Goal: Contribute content: Contribute content

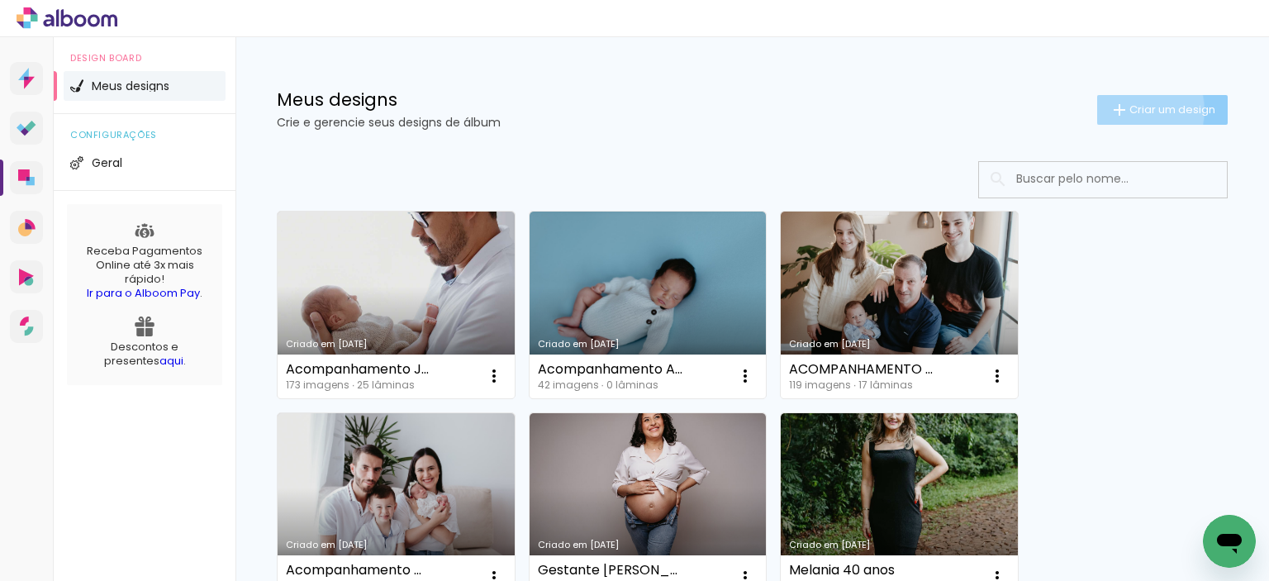
click at [1130, 110] on span "Criar um design" at bounding box center [1173, 109] width 86 height 11
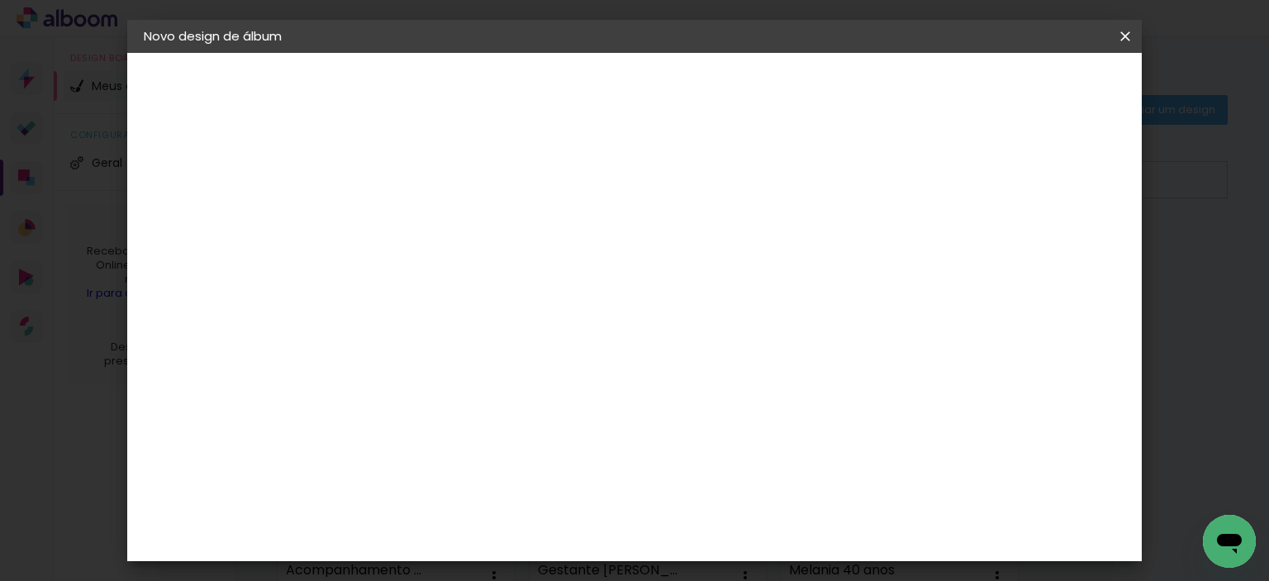
click at [414, 221] on input at bounding box center [414, 222] width 0 height 26
type input "ACOMPANHAMENTO SOFIA"
type paper-input "ACOMPANHAMENTO SOFIA"
click at [0, 0] on slot "Avançar" at bounding box center [0, 0] width 0 height 0
click at [0, 0] on slot "Tamanho Livre" at bounding box center [0, 0] width 0 height 0
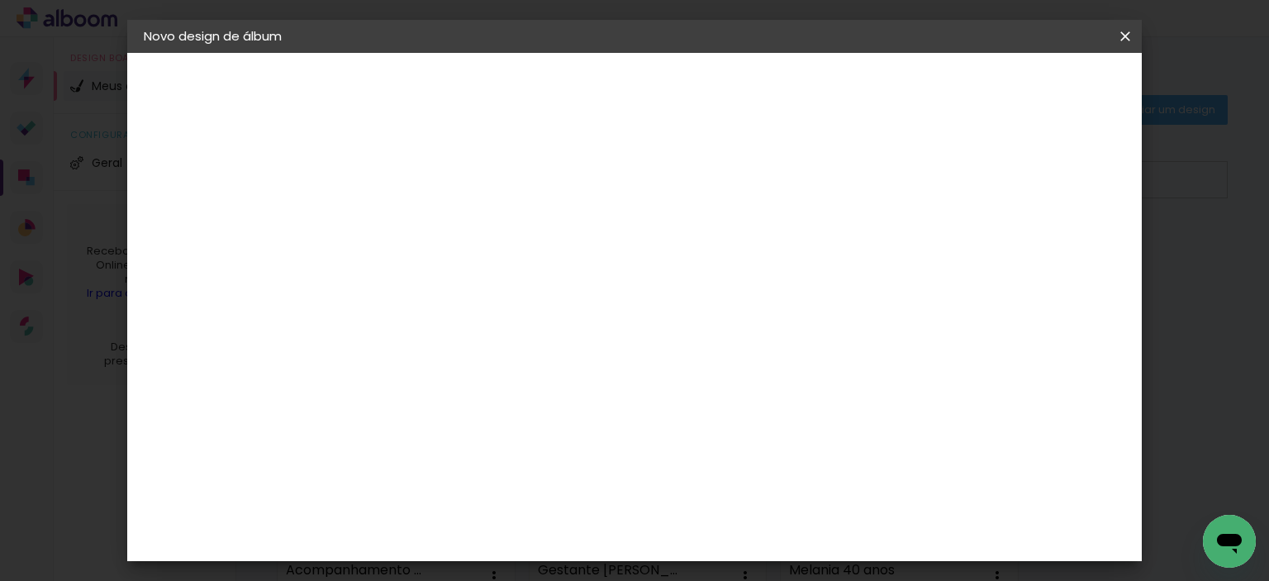
click at [0, 0] on slot "Avançar" at bounding box center [0, 0] width 0 height 0
click at [363, 452] on input "30" at bounding box center [361, 454] width 43 height 25
type input "25"
type paper-input "25"
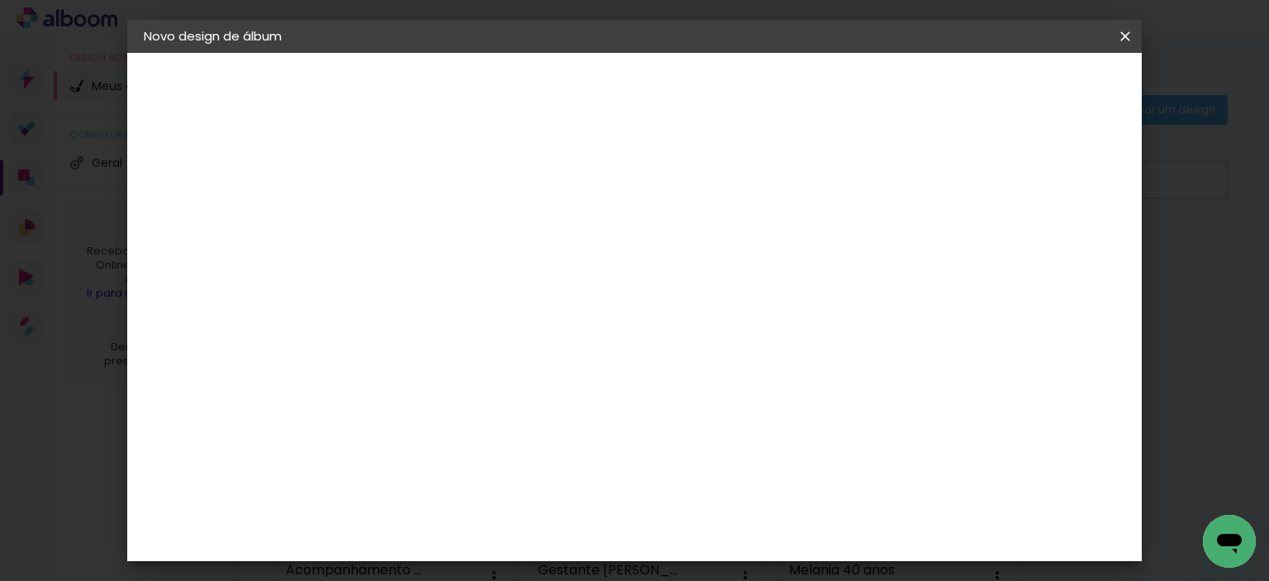
scroll to position [155, 0]
click at [731, 450] on input "60" at bounding box center [726, 456] width 43 height 25
type input "50"
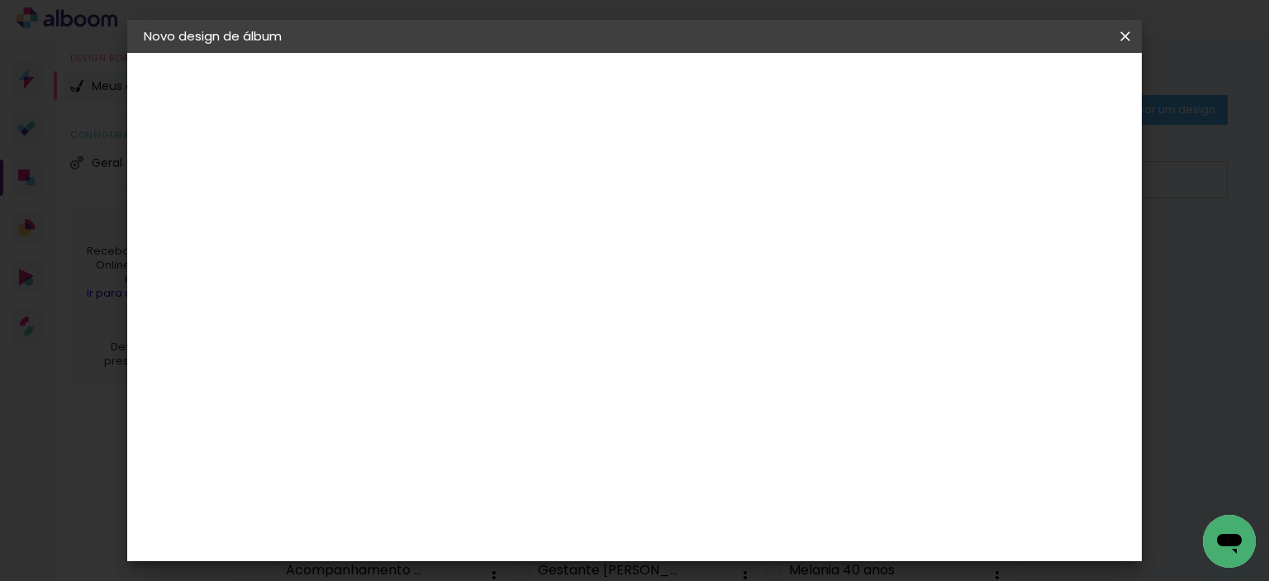
type paper-input "50"
click at [1039, 95] on paper-button "Iniciar design" at bounding box center [985, 88] width 108 height 28
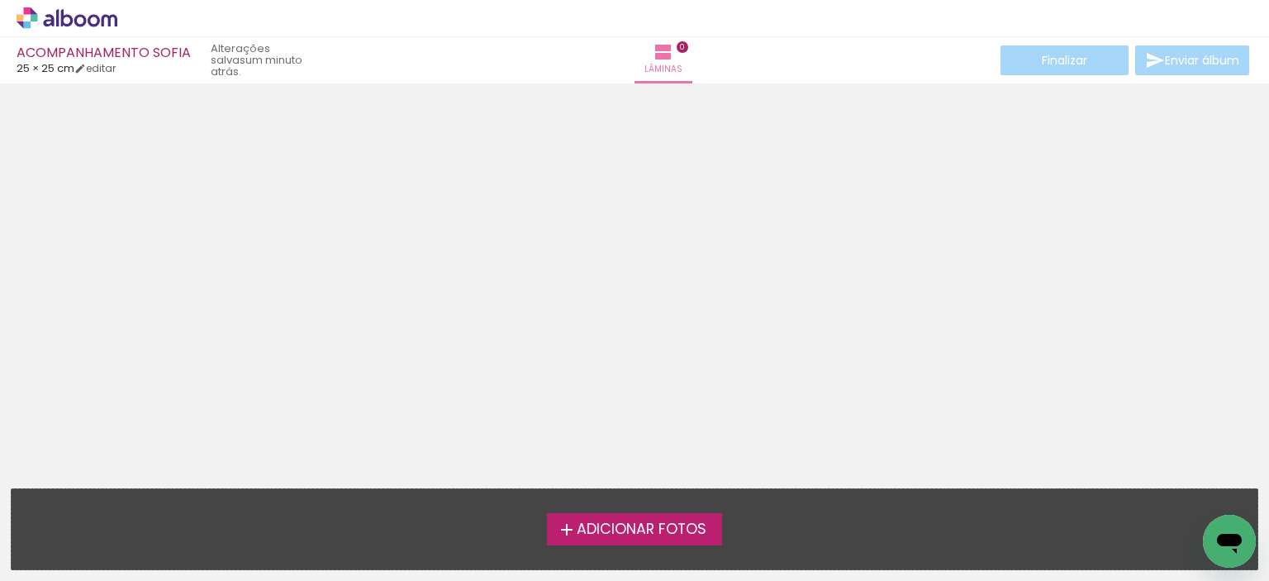
click at [1115, 231] on div at bounding box center [634, 280] width 1269 height 383
click at [605, 522] on span "Adicionar Fotos" at bounding box center [642, 529] width 130 height 15
click at [0, 0] on input "file" at bounding box center [0, 0] width 0 height 0
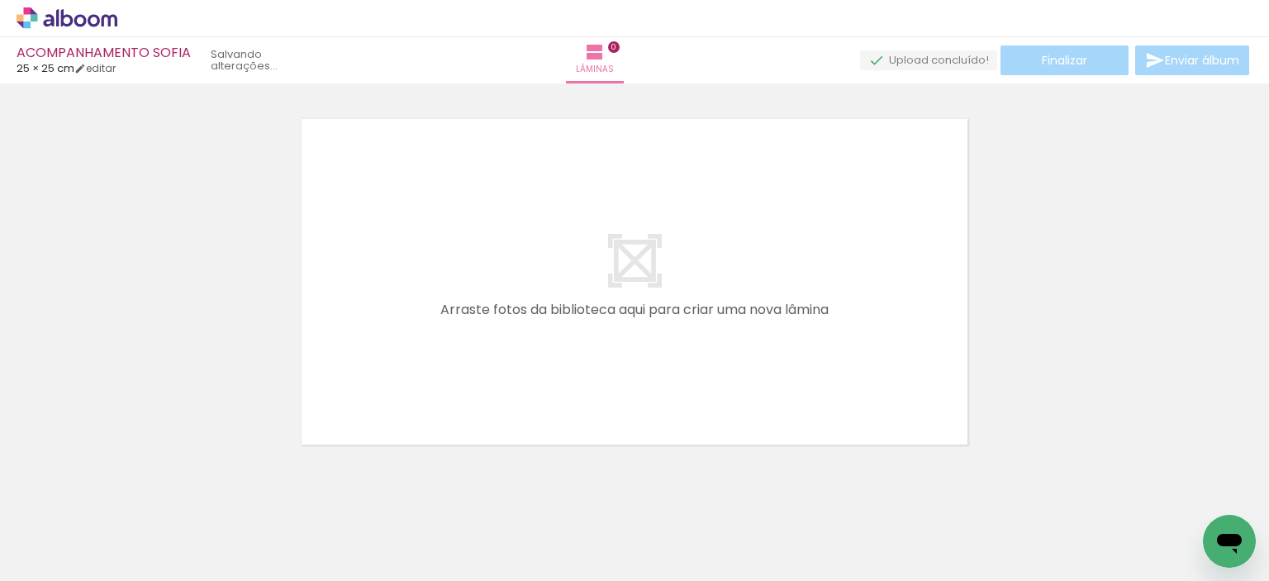
scroll to position [21, 0]
click at [63, 555] on span "Adicionar Fotos" at bounding box center [59, 559] width 50 height 18
click at [0, 0] on input "file" at bounding box center [0, 0] width 0 height 0
click at [41, 566] on span "Adicionar Fotos" at bounding box center [59, 559] width 50 height 18
click at [0, 0] on input "file" at bounding box center [0, 0] width 0 height 0
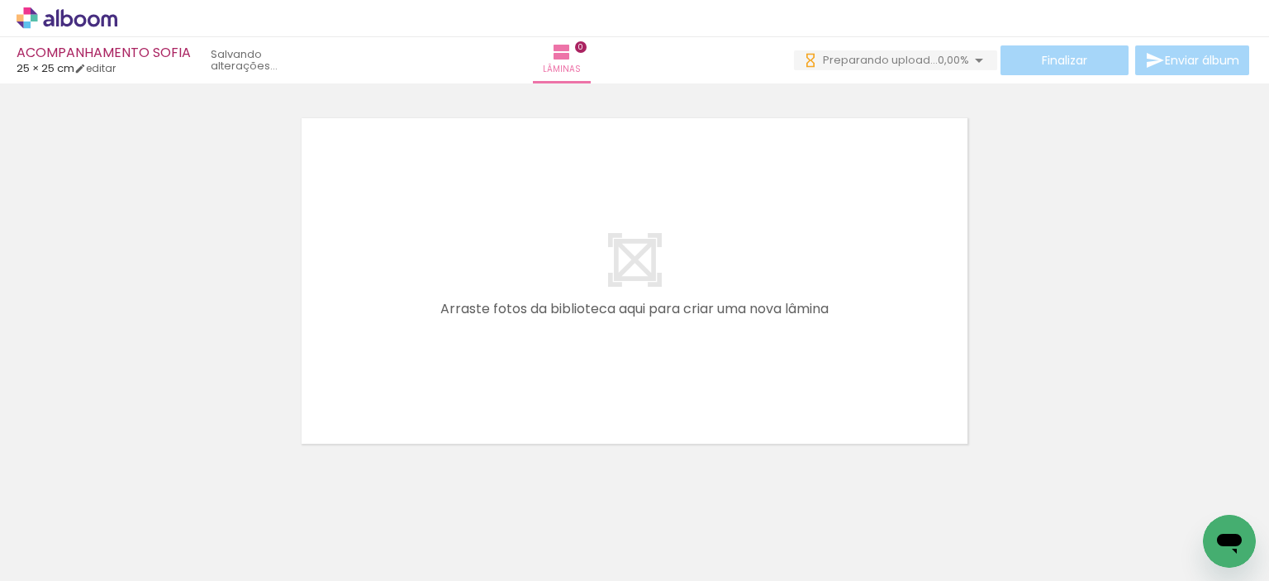
scroll to position [0, 0]
click at [61, 545] on paper-button "Adicionar Fotos" at bounding box center [51, 558] width 80 height 26
click at [0, 0] on input "file" at bounding box center [0, 0] width 0 height 0
click at [76, 559] on span "Adicionar Fotos" at bounding box center [59, 559] width 50 height 18
click at [0, 0] on input "file" at bounding box center [0, 0] width 0 height 0
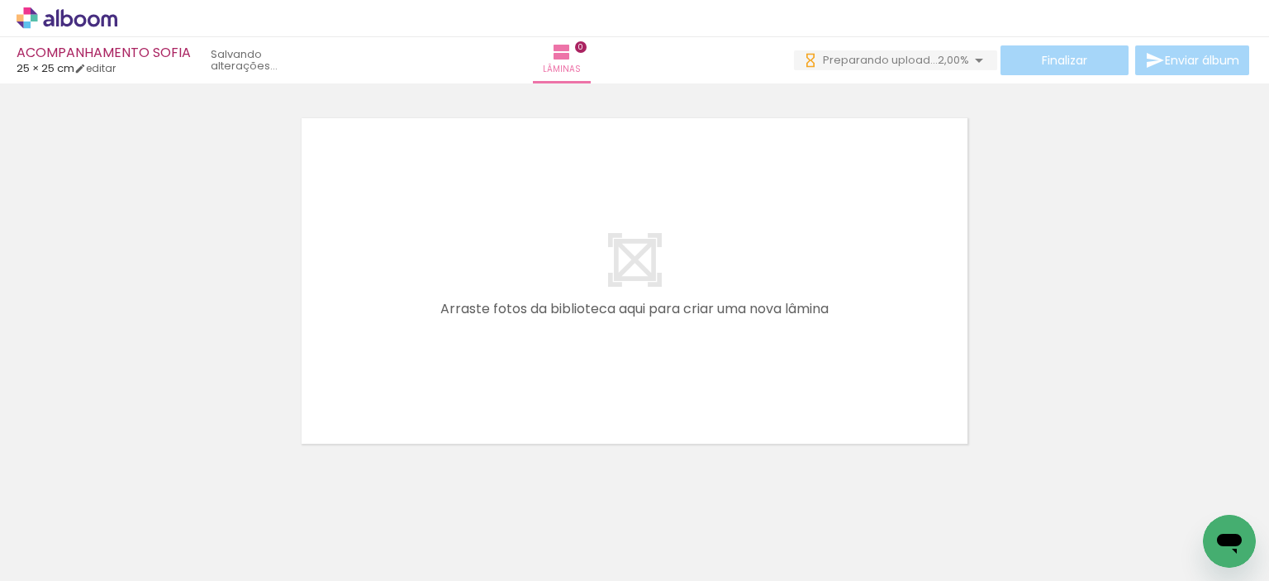
click at [57, 550] on span "Adicionar Fotos" at bounding box center [59, 559] width 50 height 18
click at [0, 0] on input "file" at bounding box center [0, 0] width 0 height 0
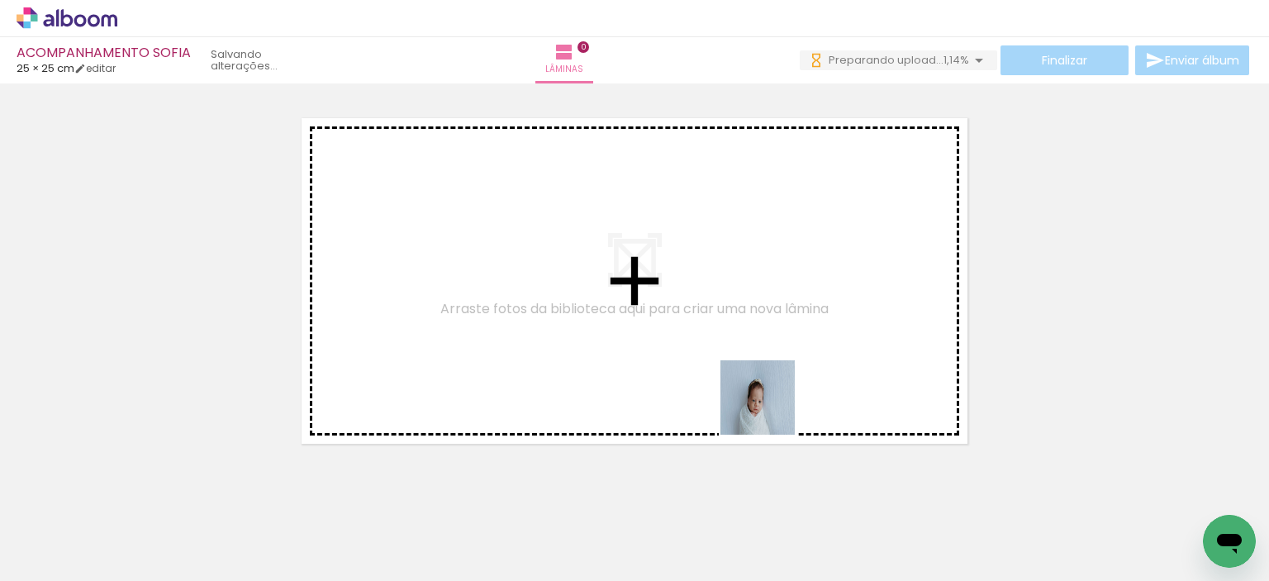
drag, startPoint x: 805, startPoint y: 534, endPoint x: 769, endPoint y: 406, distance: 133.2
click at [769, 406] on quentale-workspace at bounding box center [634, 290] width 1269 height 581
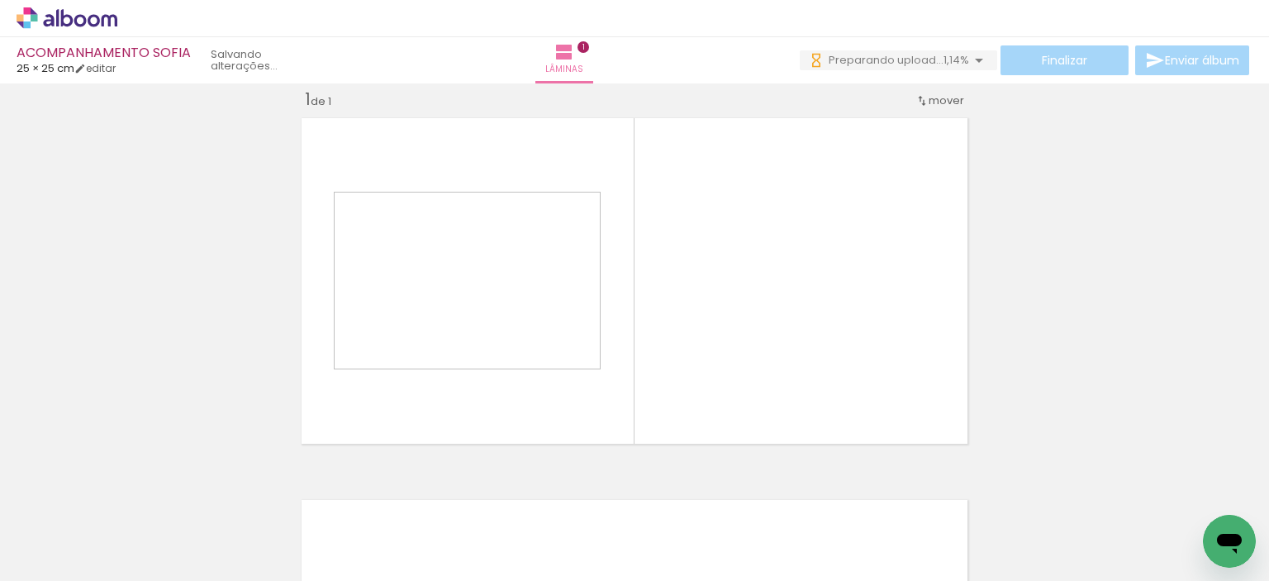
scroll to position [21, 0]
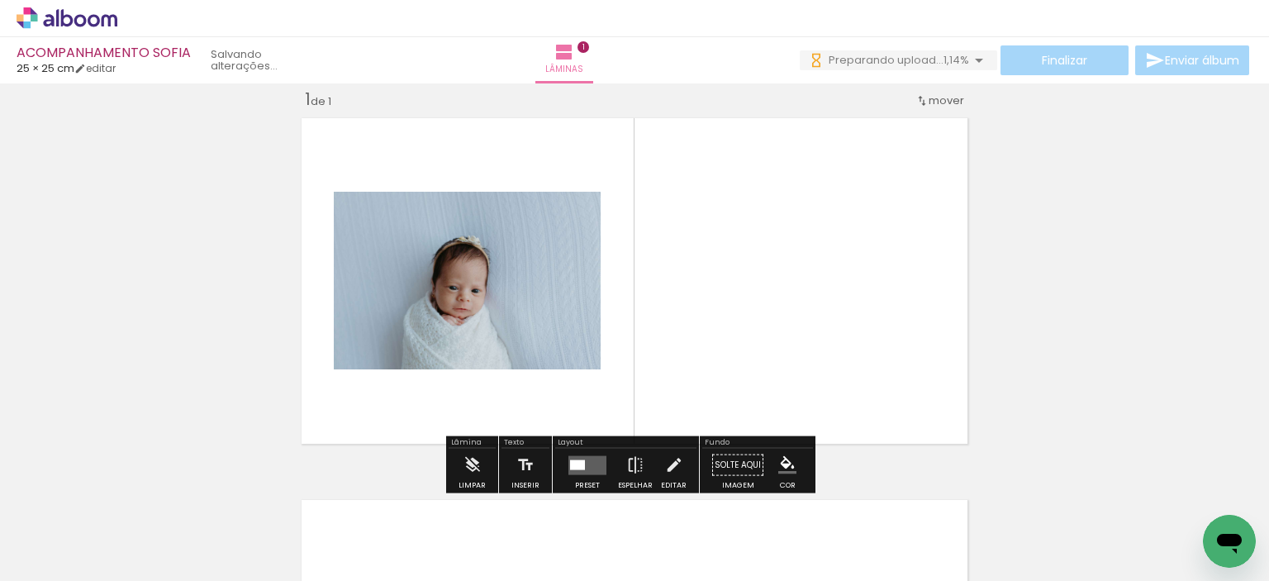
click at [77, 533] on input "Todas as fotos" at bounding box center [46, 531] width 63 height 14
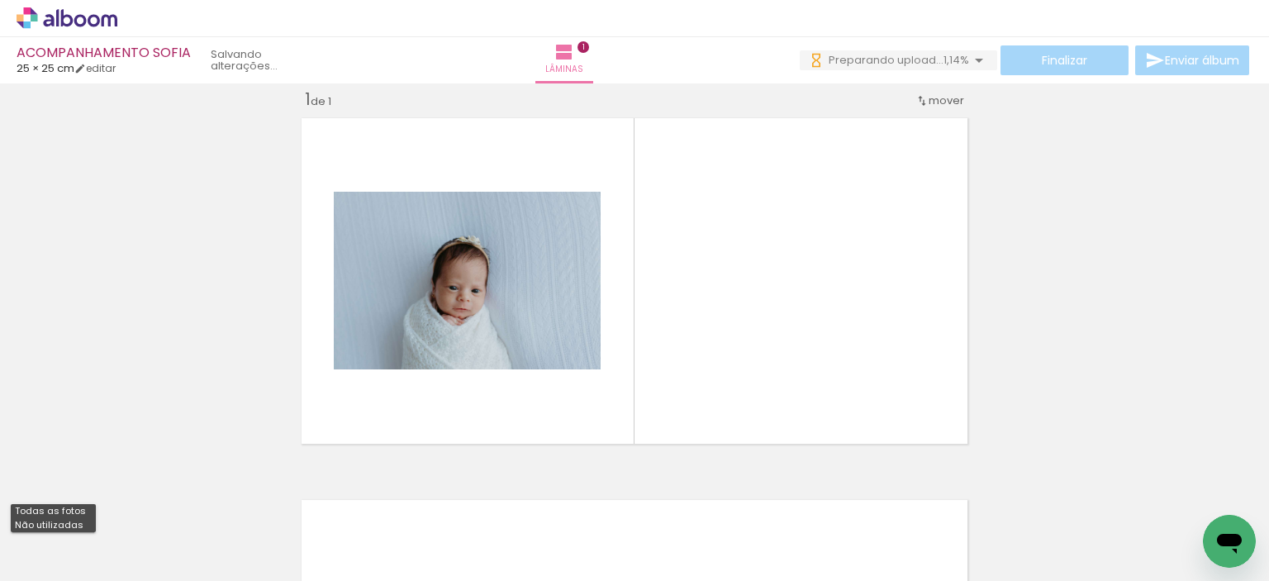
click at [80, 521] on paper-item "Não utilizadas" at bounding box center [53, 525] width 85 height 14
type input "Não utilizadas"
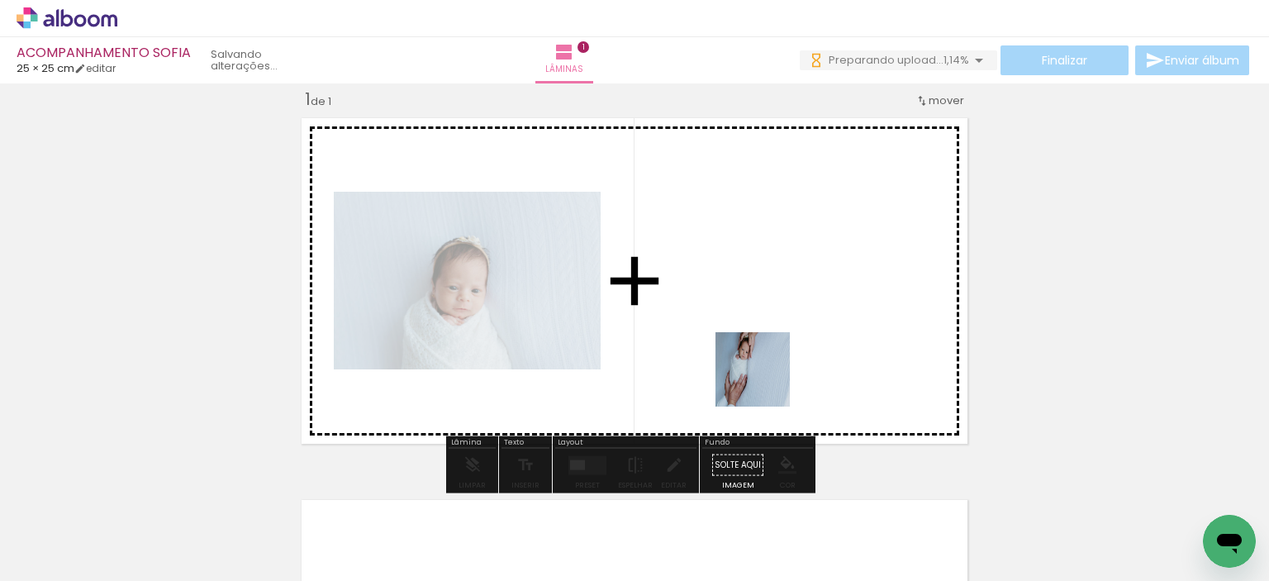
drag, startPoint x: 818, startPoint y: 527, endPoint x: 761, endPoint y: 380, distance: 157.8
click at [761, 380] on quentale-workspace at bounding box center [634, 290] width 1269 height 581
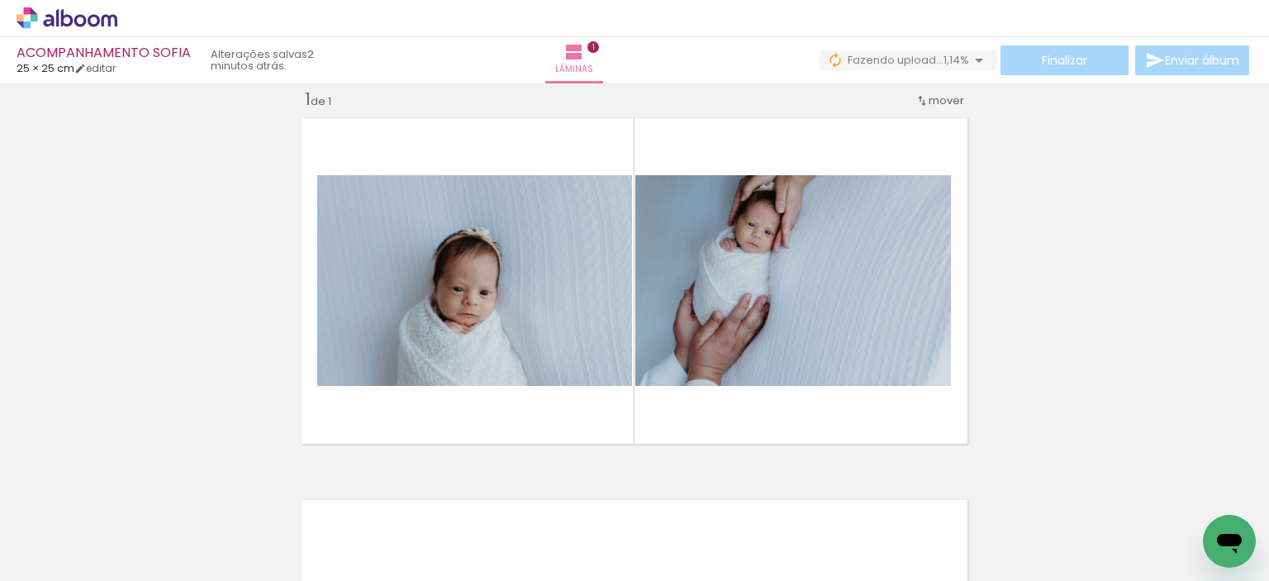
scroll to position [0, 602]
drag, startPoint x: 663, startPoint y: 541, endPoint x: 690, endPoint y: 435, distance: 110.0
click at [690, 435] on quentale-workspace at bounding box center [634, 290] width 1269 height 581
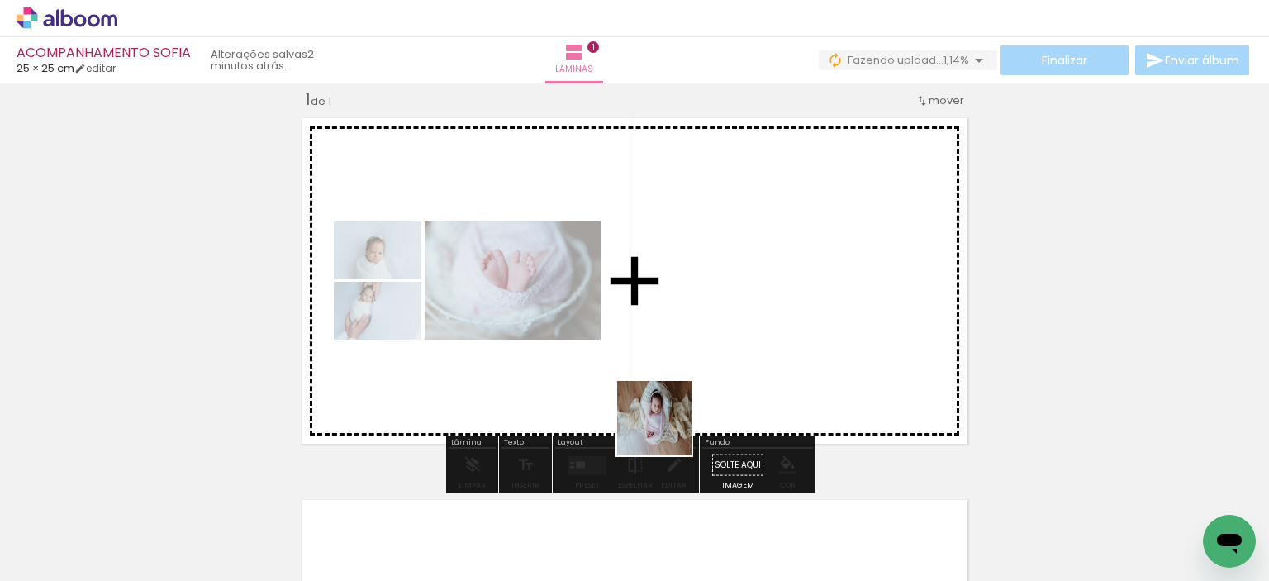
drag, startPoint x: 612, startPoint y: 535, endPoint x: 667, endPoint y: 429, distance: 119.4
click at [667, 429] on quentale-workspace at bounding box center [634, 290] width 1269 height 581
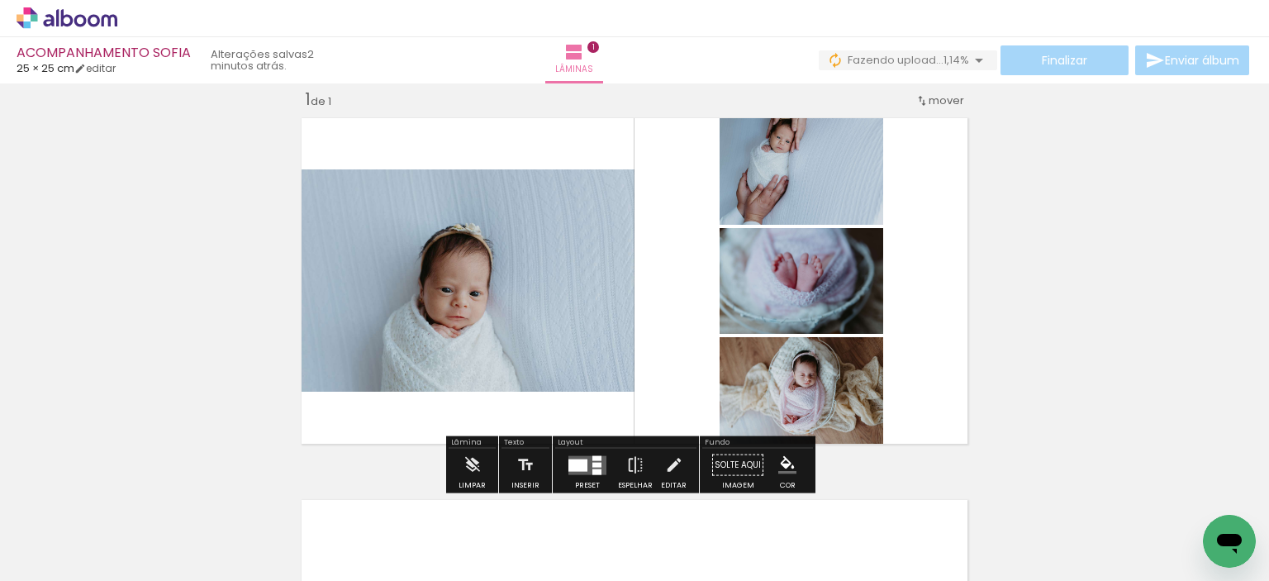
drag, startPoint x: 495, startPoint y: 541, endPoint x: 582, endPoint y: 421, distance: 147.9
click at [582, 421] on quentale-workspace at bounding box center [634, 290] width 1269 height 581
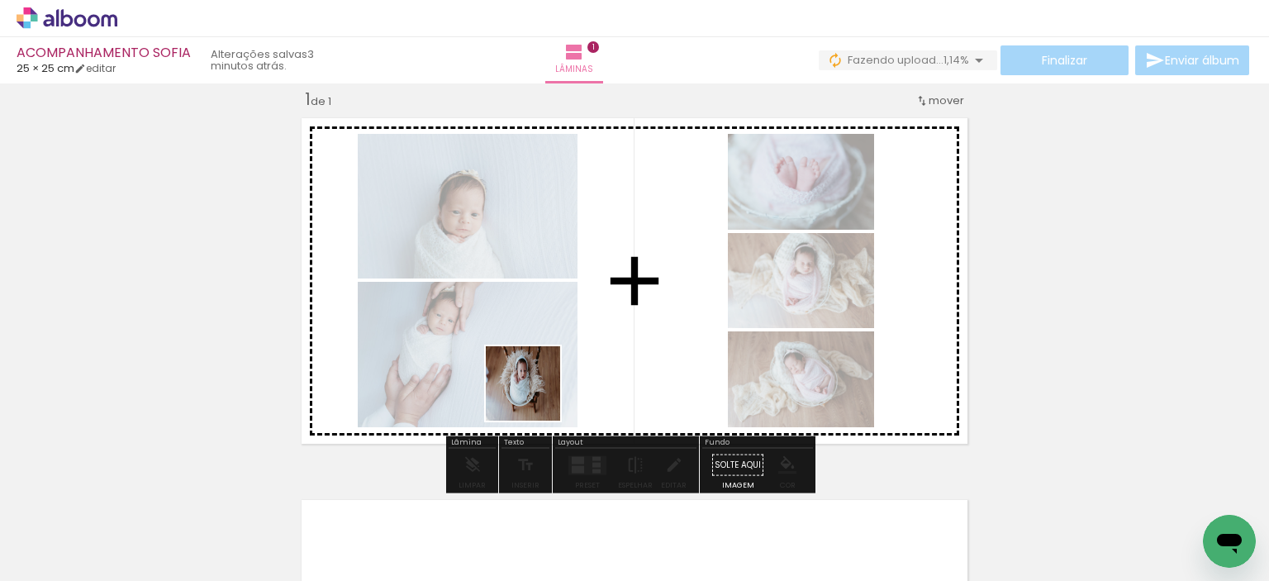
drag, startPoint x: 412, startPoint y: 523, endPoint x: 588, endPoint y: 350, distance: 247.2
click at [588, 350] on quentale-workspace at bounding box center [634, 290] width 1269 height 581
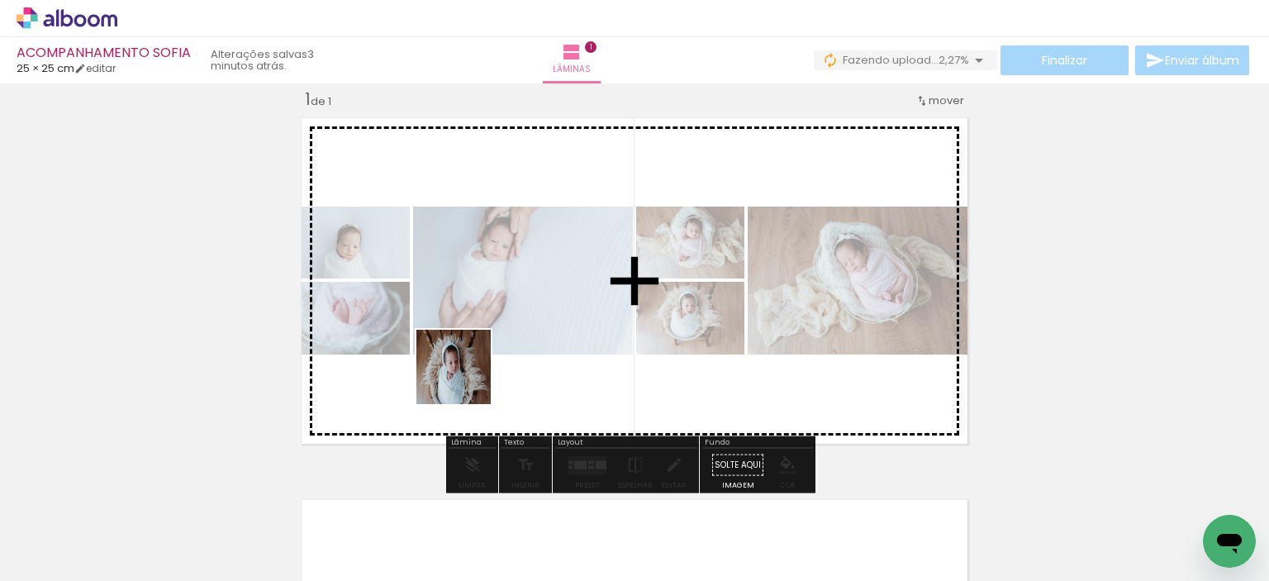
drag, startPoint x: 303, startPoint y: 536, endPoint x: 472, endPoint y: 377, distance: 232.1
click at [472, 377] on quentale-workspace at bounding box center [634, 290] width 1269 height 581
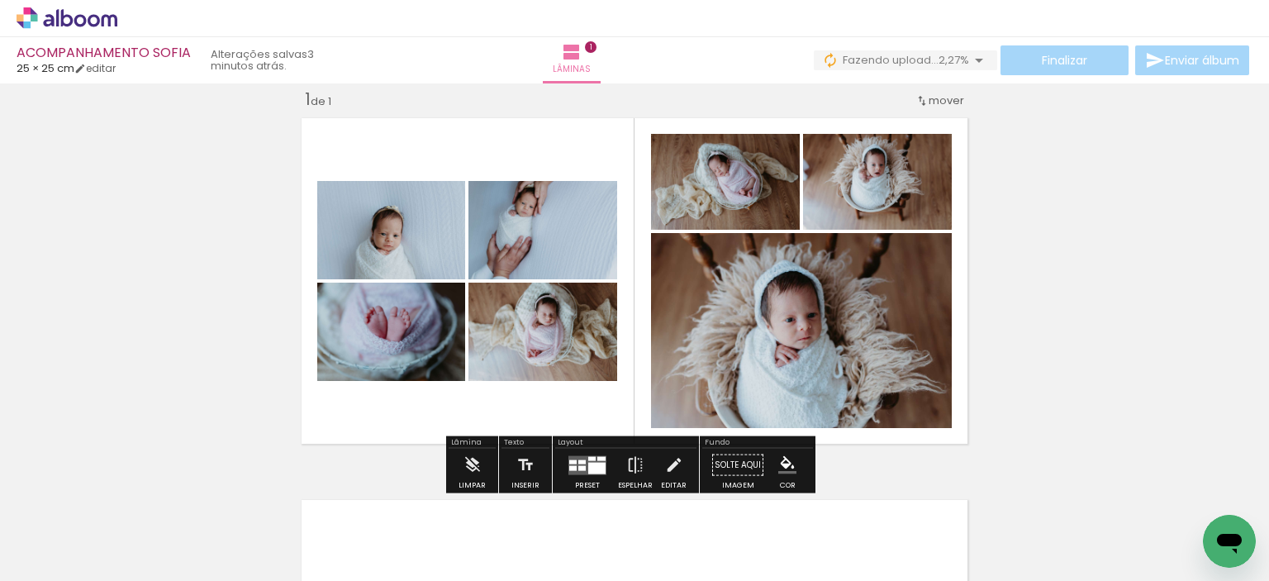
drag, startPoint x: 234, startPoint y: 516, endPoint x: 502, endPoint y: 340, distance: 320.9
click at [502, 340] on quentale-workspace at bounding box center [634, 290] width 1269 height 581
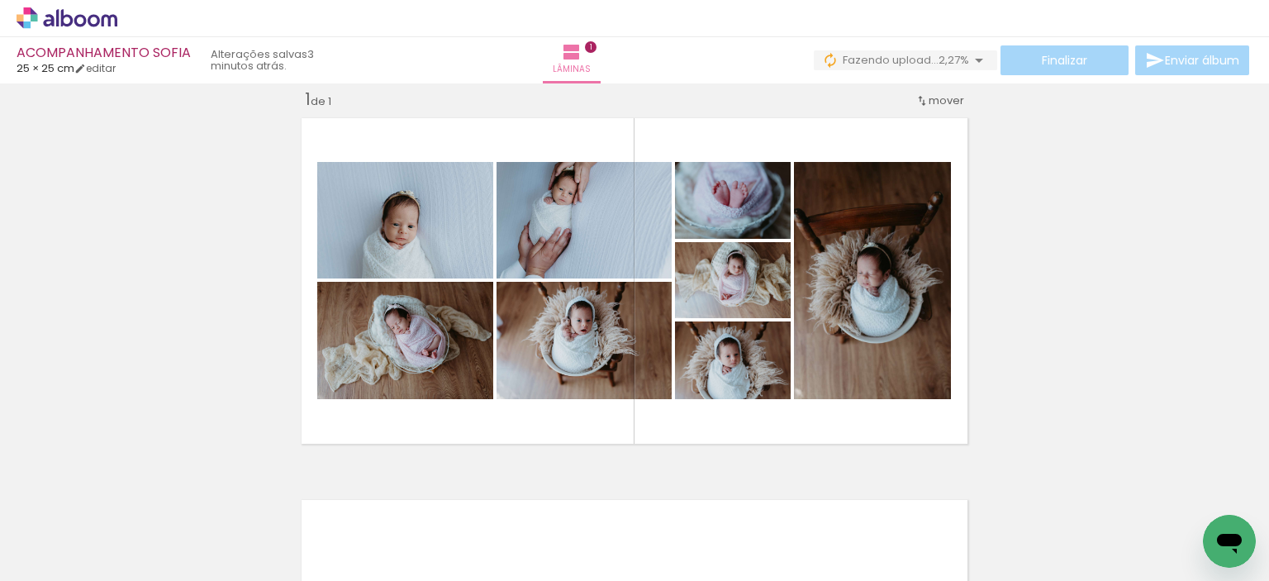
scroll to position [0, 0]
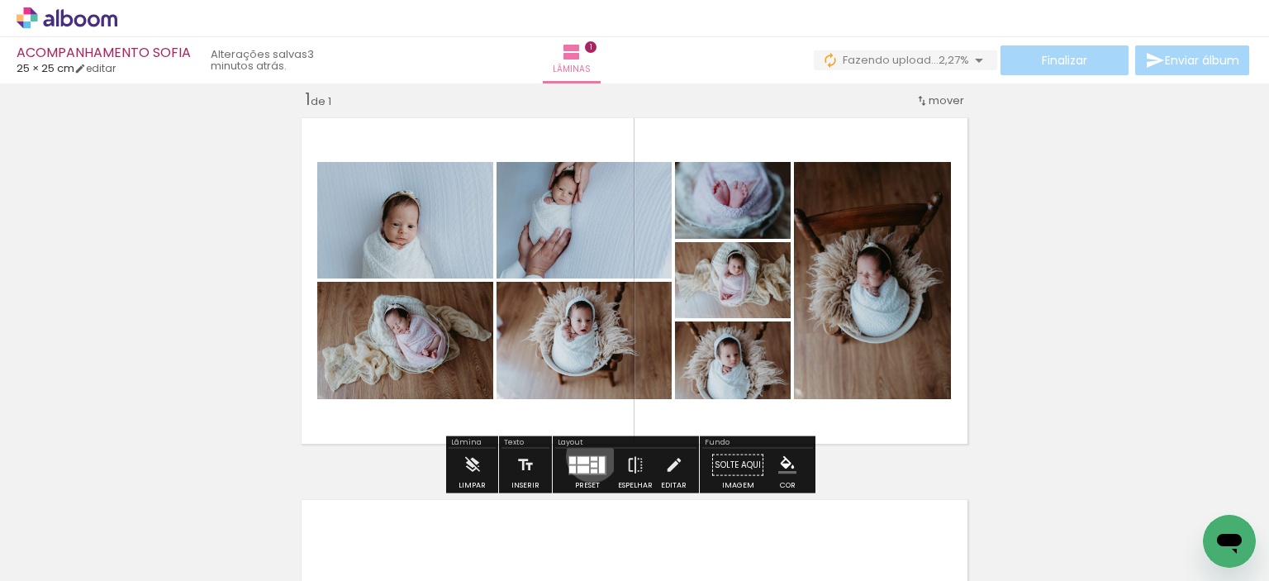
click at [591, 456] on div at bounding box center [594, 458] width 7 height 4
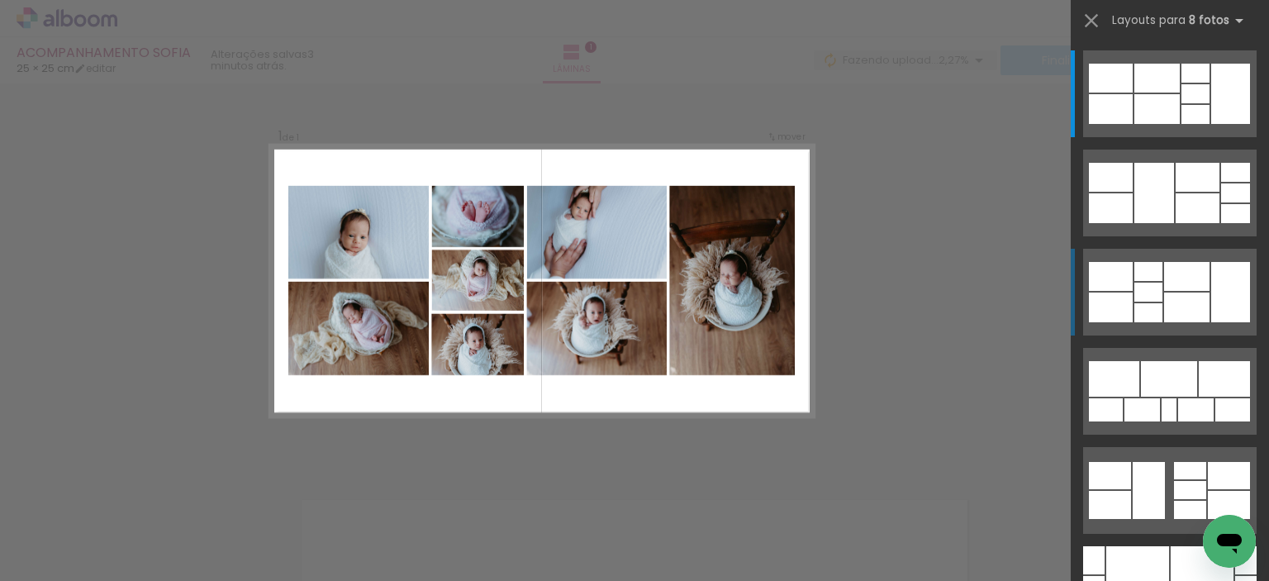
click at [1211, 283] on div at bounding box center [1230, 292] width 39 height 60
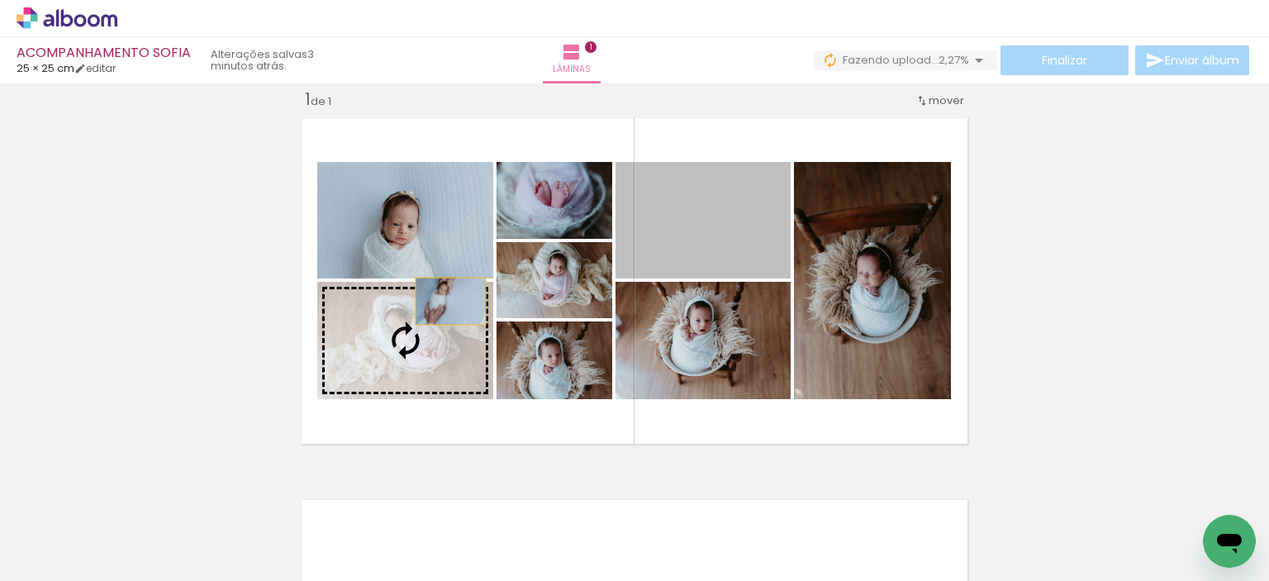
drag, startPoint x: 662, startPoint y: 221, endPoint x: 440, endPoint y: 306, distance: 237.3
click at [0, 0] on slot at bounding box center [0, 0] width 0 height 0
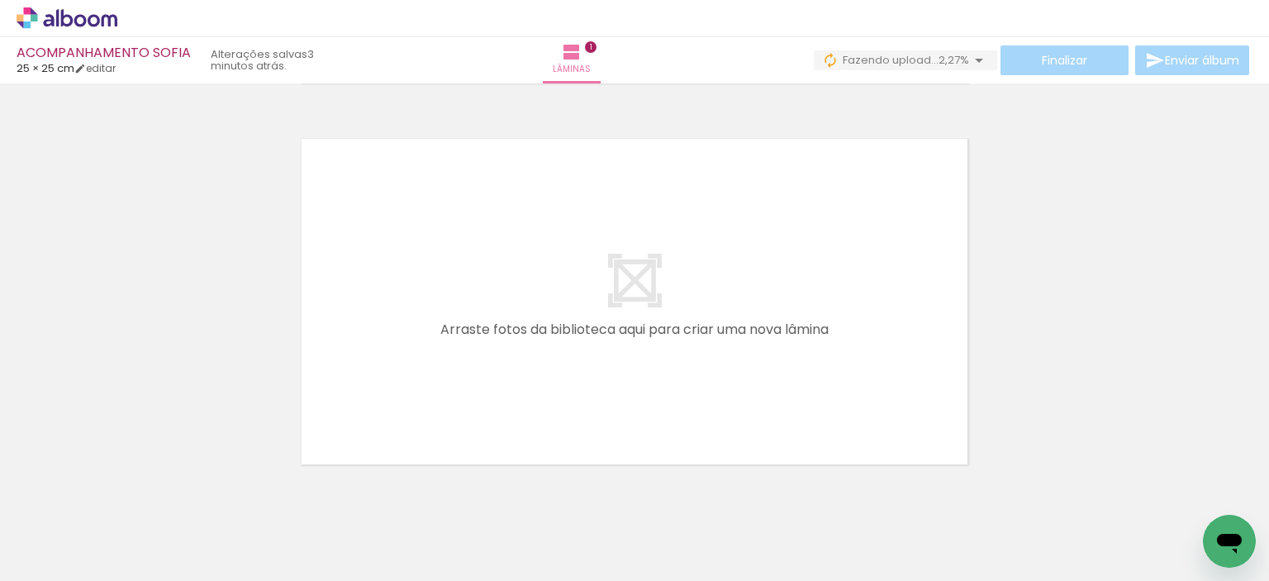
scroll to position [384, 0]
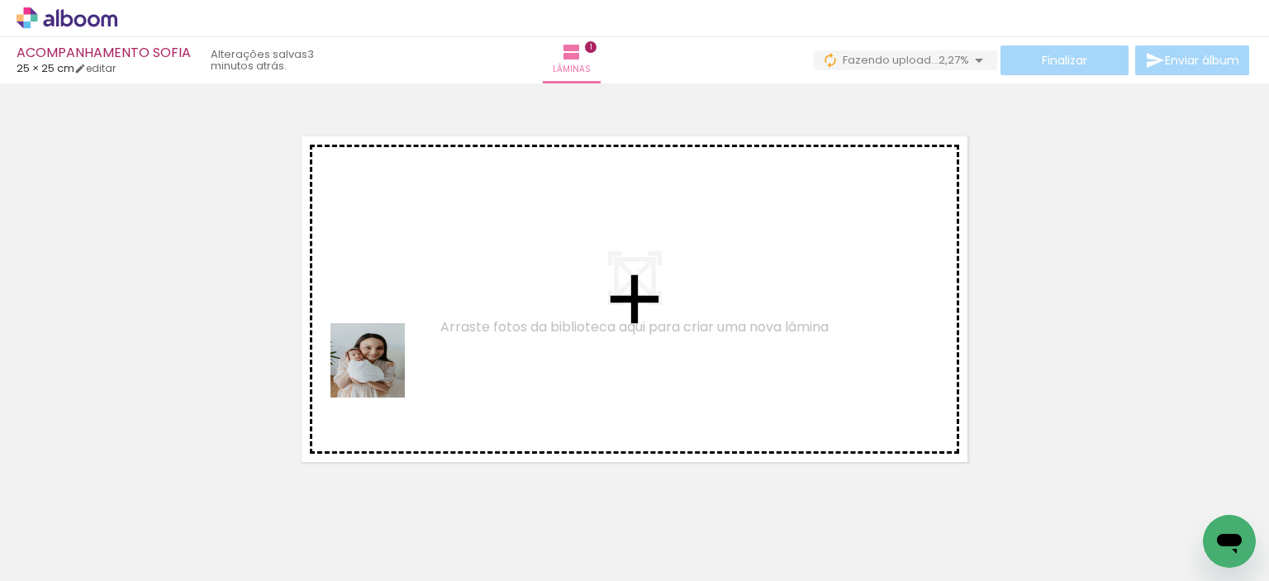
drag, startPoint x: 181, startPoint y: 529, endPoint x: 418, endPoint y: 347, distance: 298.8
click at [418, 347] on quentale-workspace at bounding box center [634, 290] width 1269 height 581
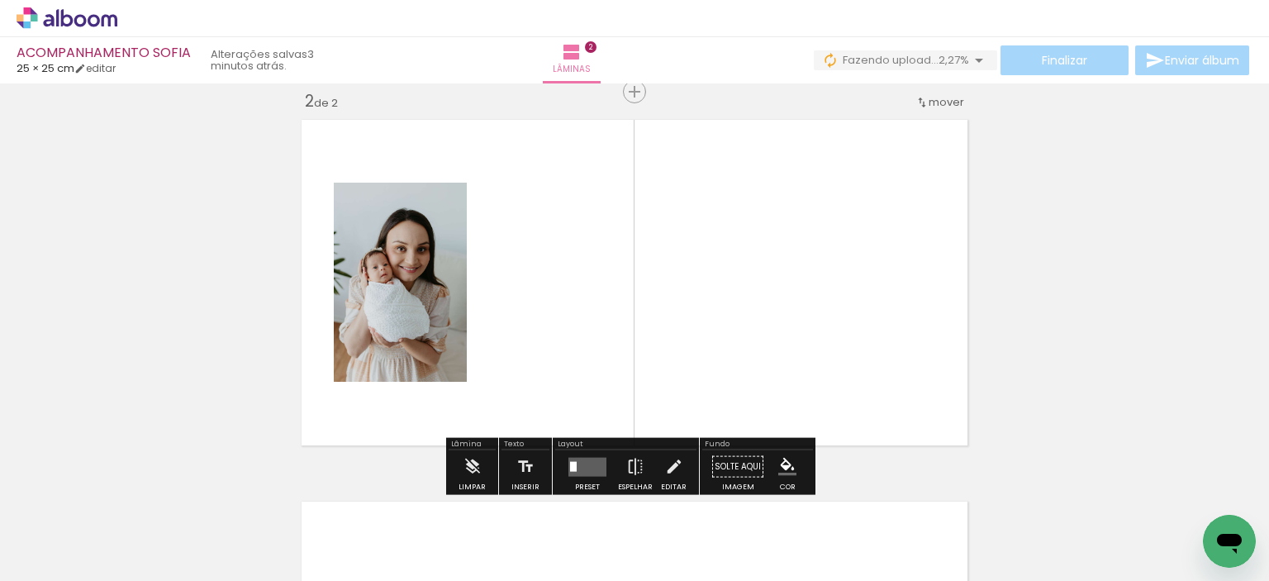
scroll to position [402, 0]
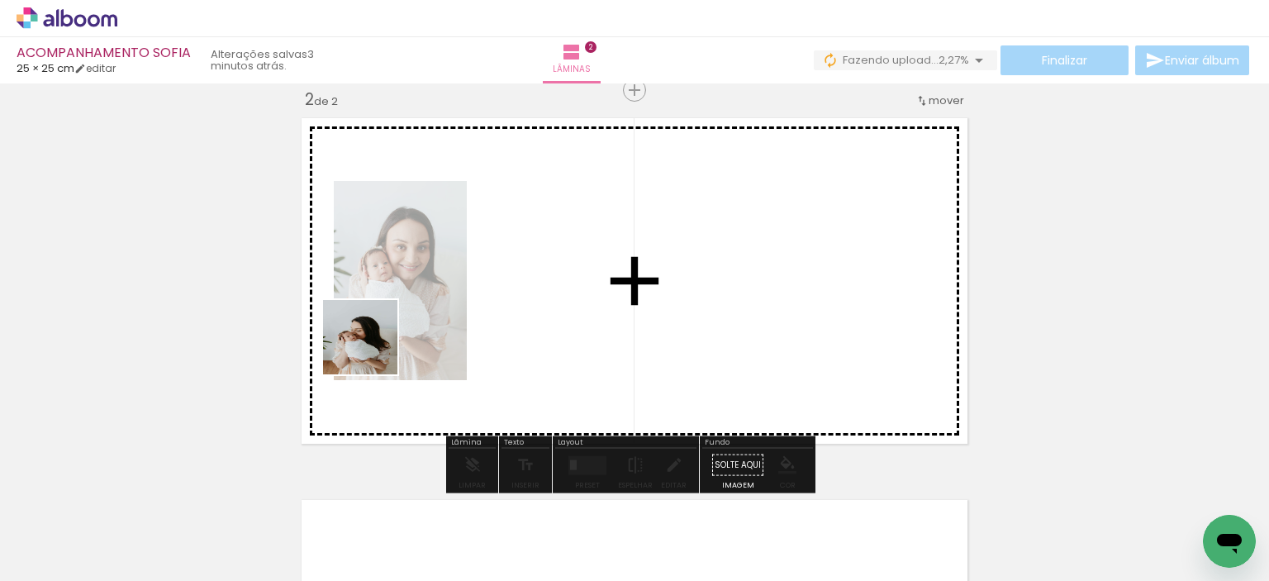
drag, startPoint x: 177, startPoint y: 524, endPoint x: 393, endPoint y: 336, distance: 285.9
click at [393, 336] on quentale-workspace at bounding box center [634, 290] width 1269 height 581
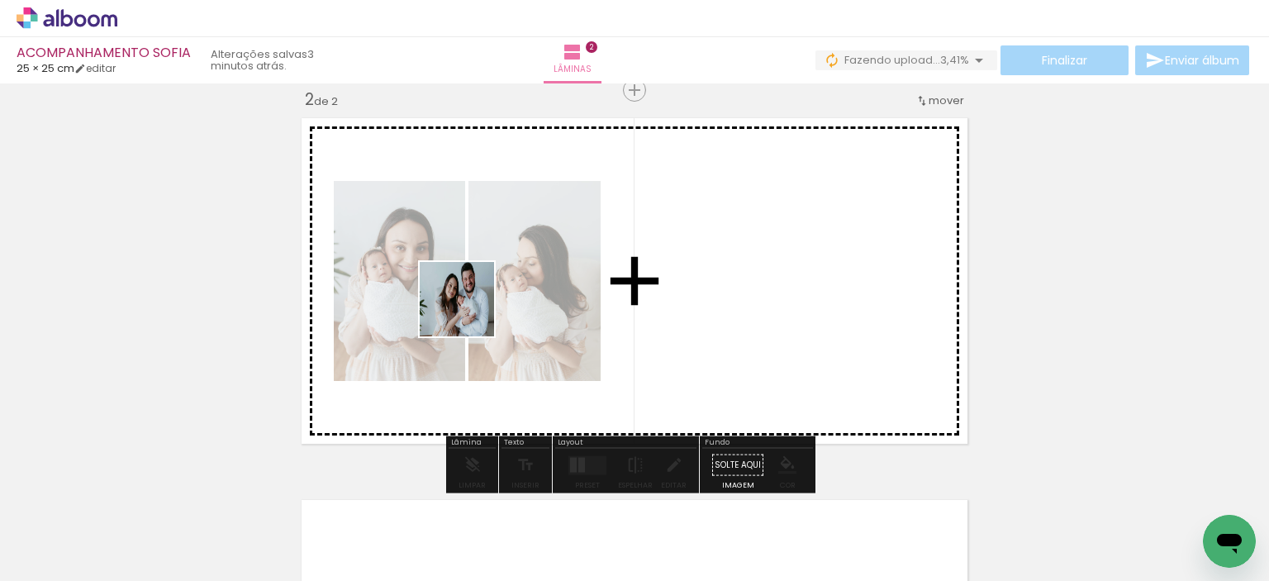
drag, startPoint x: 161, startPoint y: 536, endPoint x: 469, endPoint y: 312, distance: 381.5
click at [469, 312] on quentale-workspace at bounding box center [634, 290] width 1269 height 581
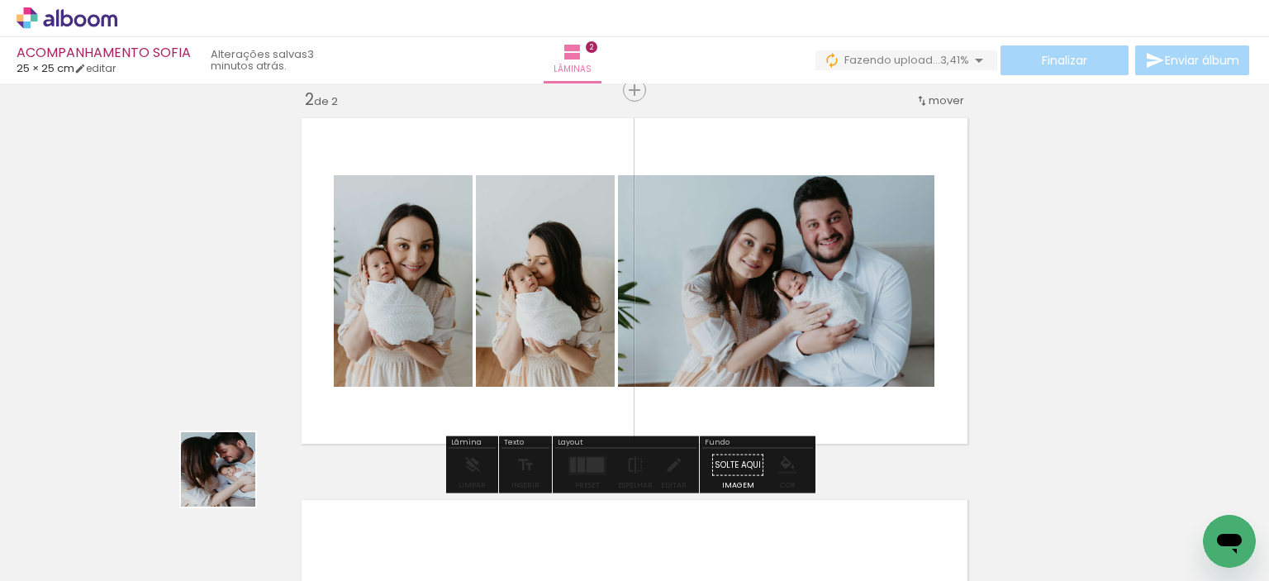
drag, startPoint x: 165, startPoint y: 540, endPoint x: 425, endPoint y: 345, distance: 324.6
click at [425, 345] on quentale-workspace at bounding box center [634, 290] width 1269 height 581
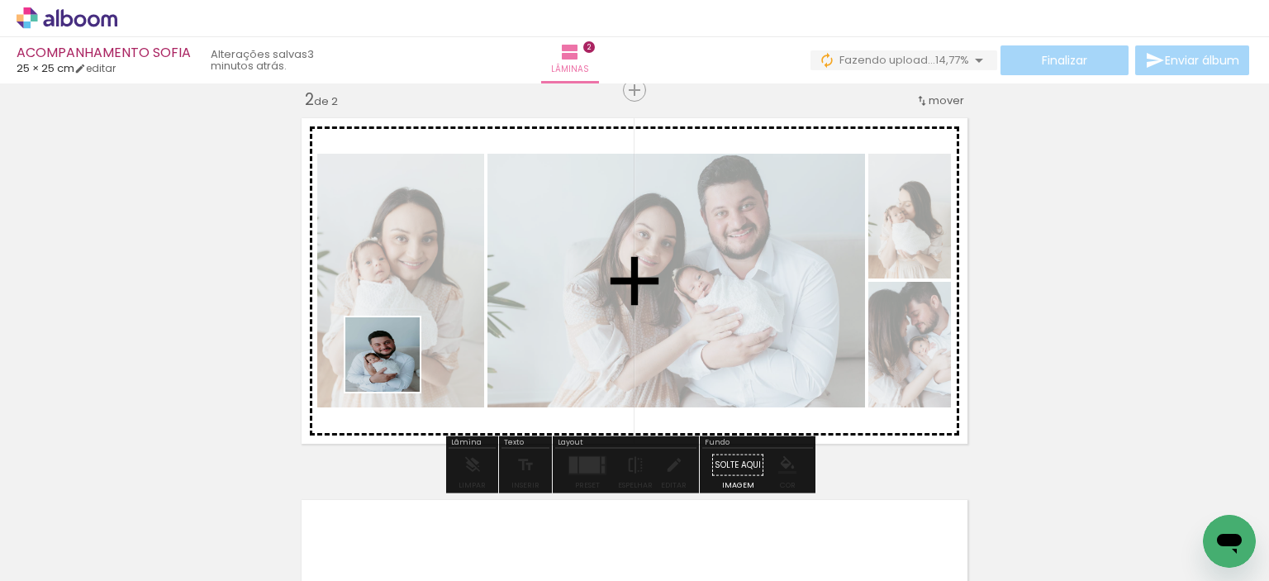
drag, startPoint x: 178, startPoint y: 516, endPoint x: 397, endPoint y: 365, distance: 265.7
click at [397, 365] on quentale-workspace at bounding box center [634, 290] width 1269 height 581
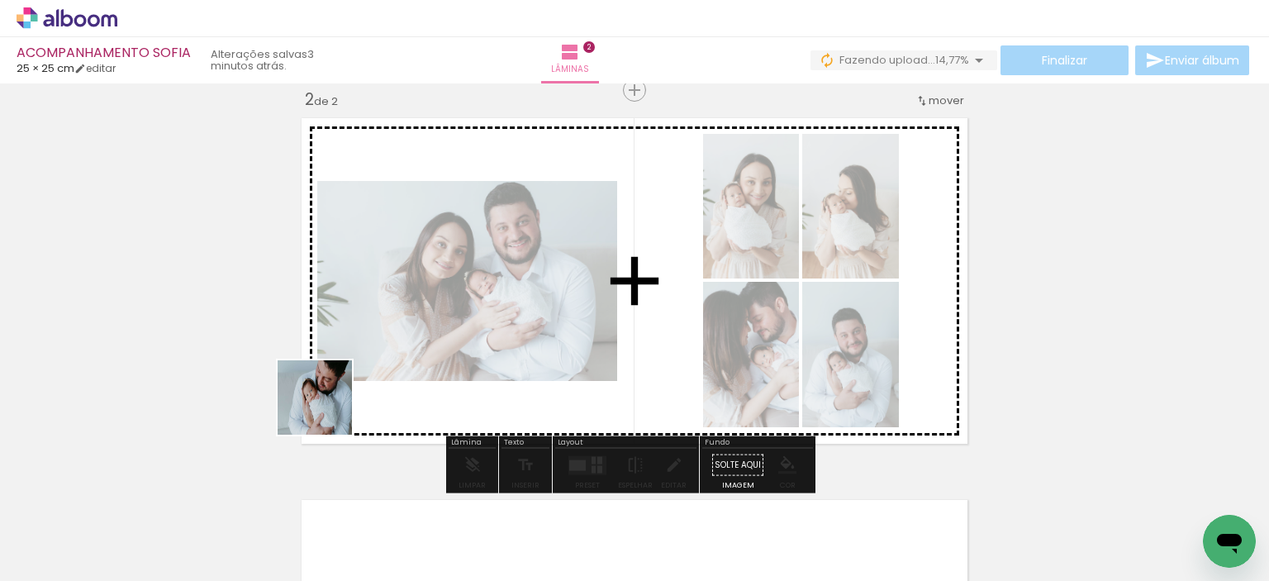
drag, startPoint x: 169, startPoint y: 528, endPoint x: 397, endPoint y: 373, distance: 276.0
click at [397, 373] on quentale-workspace at bounding box center [634, 290] width 1269 height 581
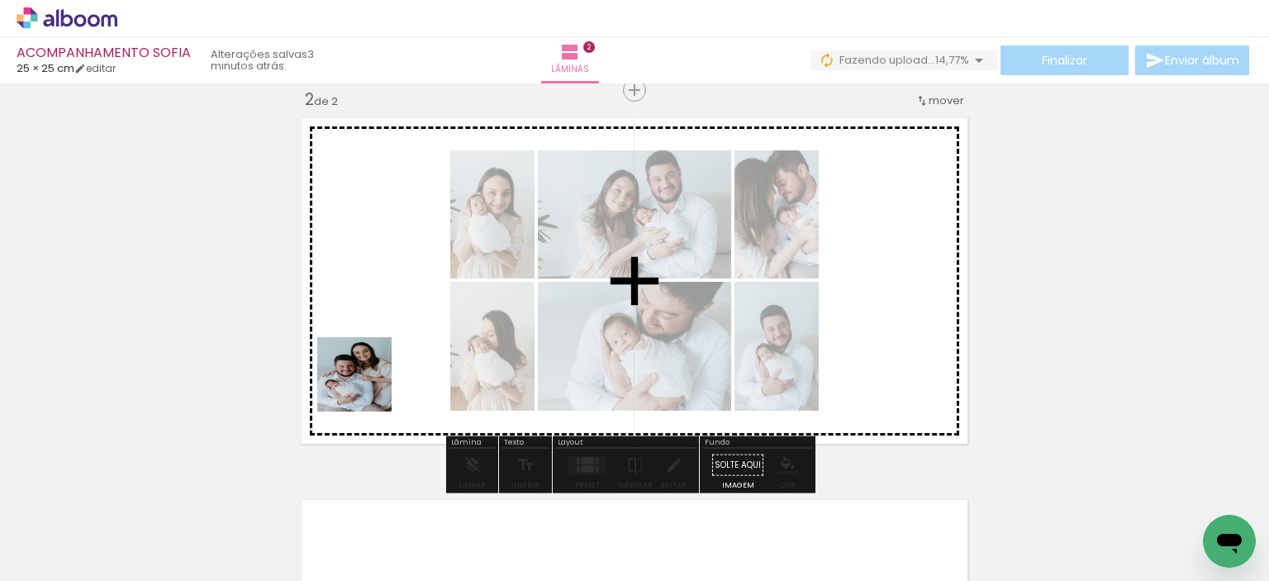
drag, startPoint x: 177, startPoint y: 536, endPoint x: 400, endPoint y: 373, distance: 276.7
click at [400, 373] on quentale-workspace at bounding box center [634, 290] width 1269 height 581
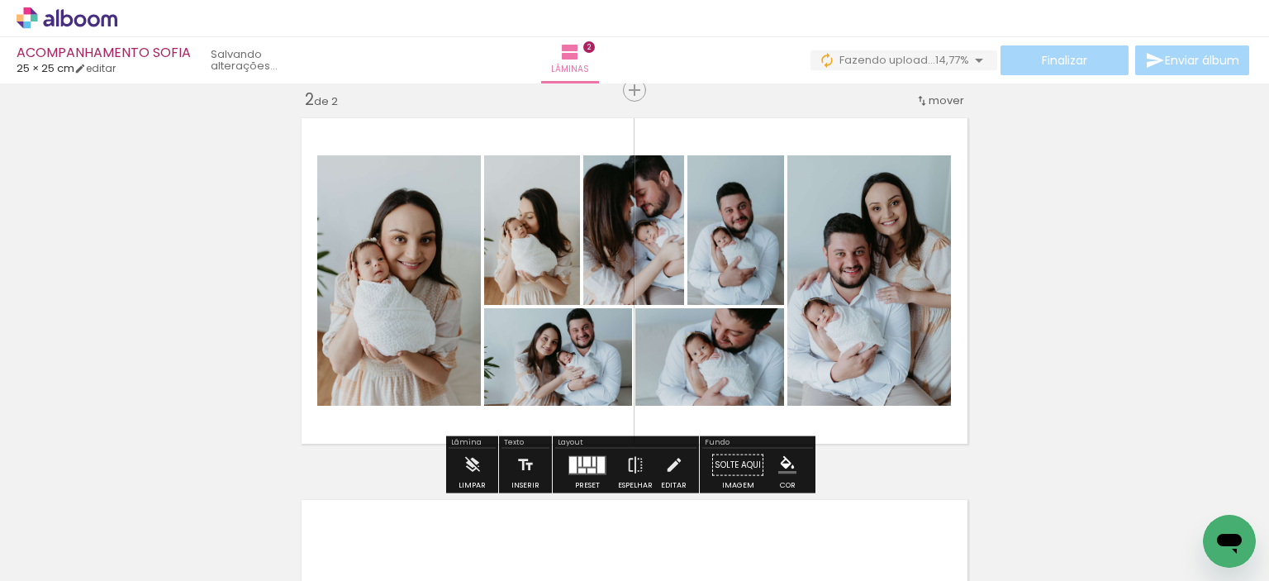
drag, startPoint x: 162, startPoint y: 535, endPoint x: 393, endPoint y: 360, distance: 289.7
click at [393, 360] on quentale-workspace at bounding box center [634, 290] width 1269 height 581
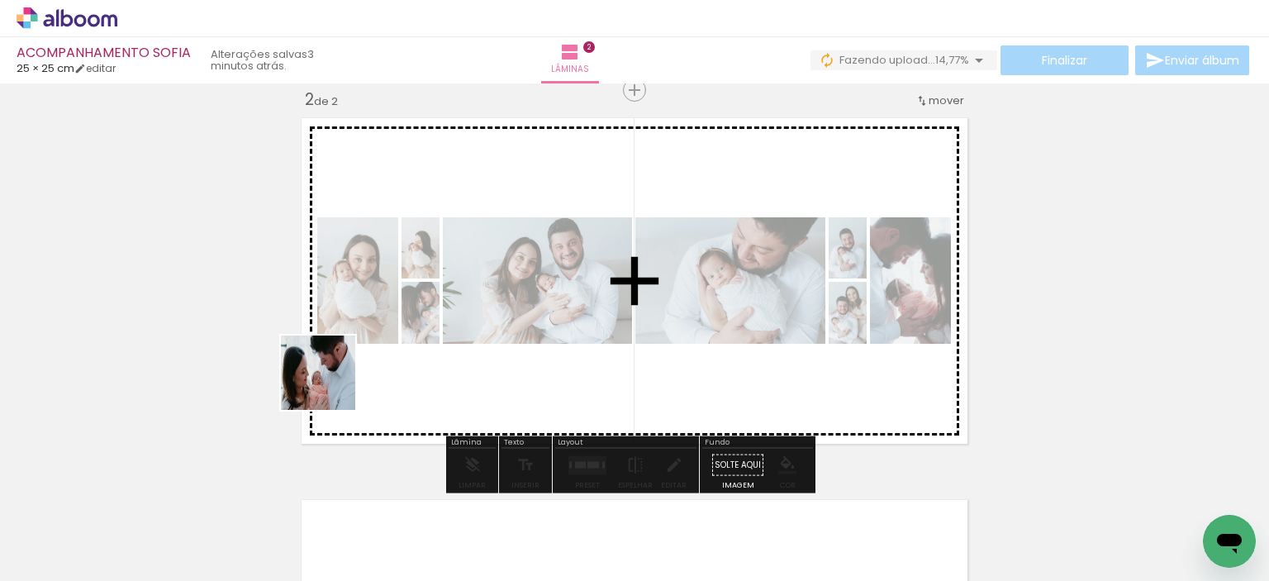
drag, startPoint x: 136, startPoint y: 542, endPoint x: 332, endPoint y: 384, distance: 252.2
click at [332, 384] on quentale-workspace at bounding box center [634, 290] width 1269 height 581
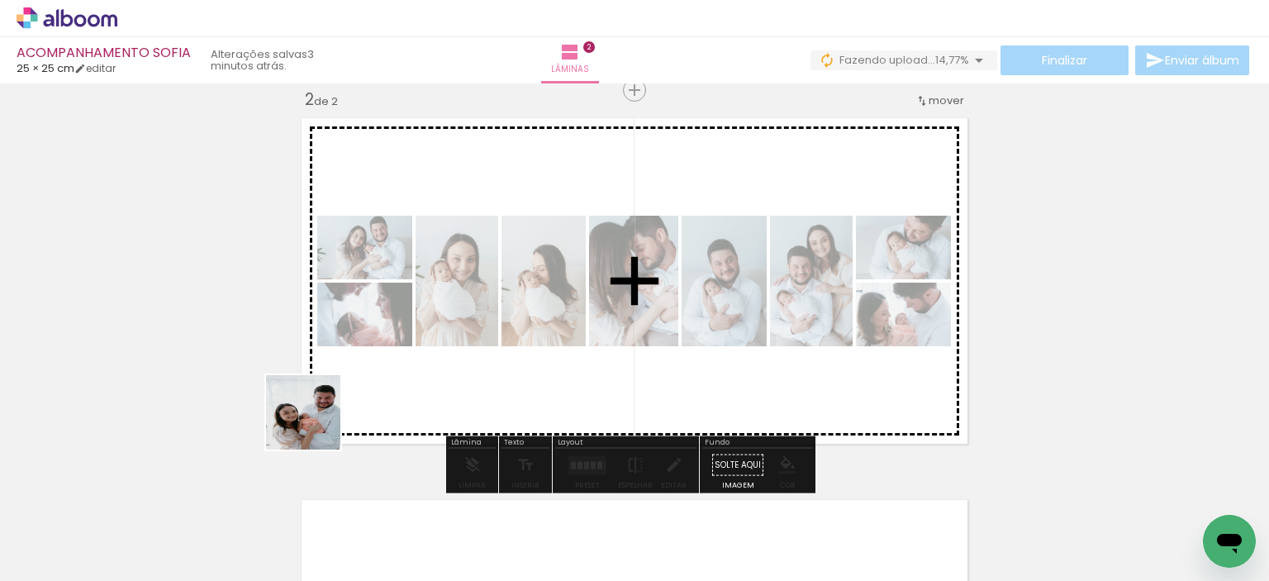
drag, startPoint x: 169, startPoint y: 518, endPoint x: 408, endPoint y: 388, distance: 272.9
click at [408, 388] on quentale-workspace at bounding box center [634, 290] width 1269 height 581
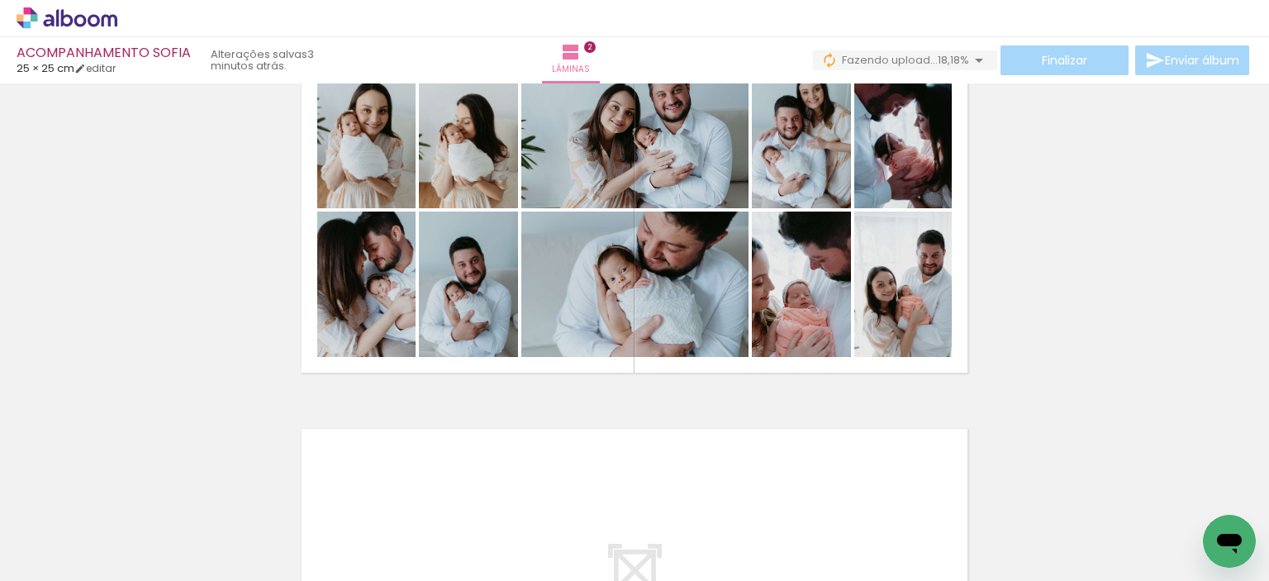
scroll to position [502, 0]
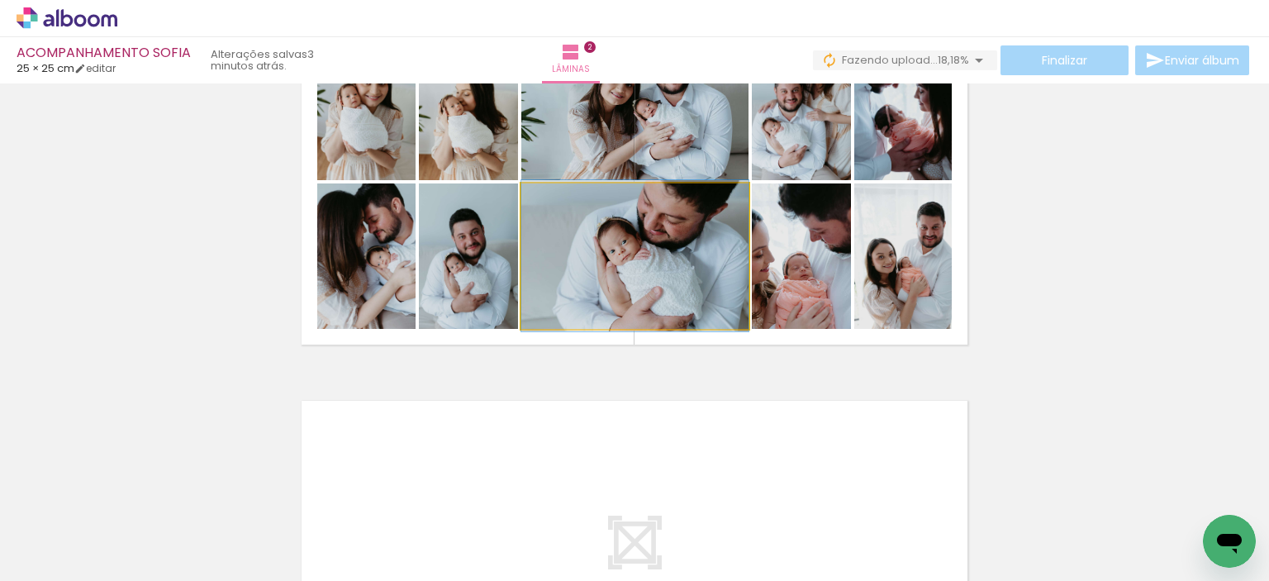
click at [642, 267] on quentale-photo at bounding box center [634, 255] width 227 height 145
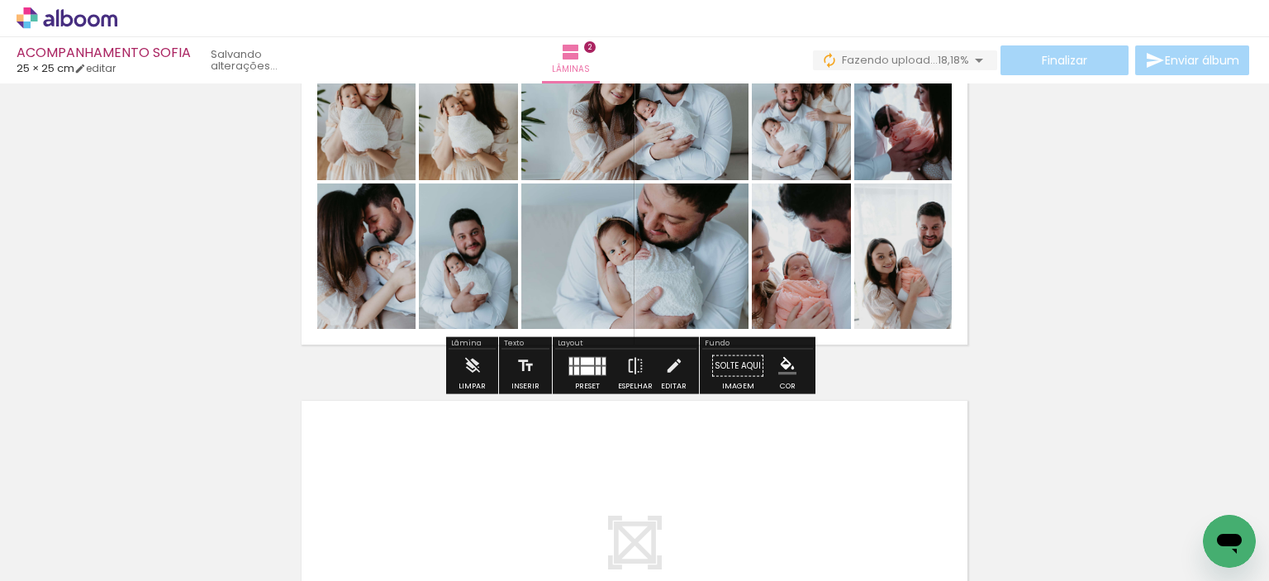
click at [988, 279] on div "Inserir lâmina 1 de 2 Inserir lâmina 2 de 2" at bounding box center [634, 161] width 1269 height 1146
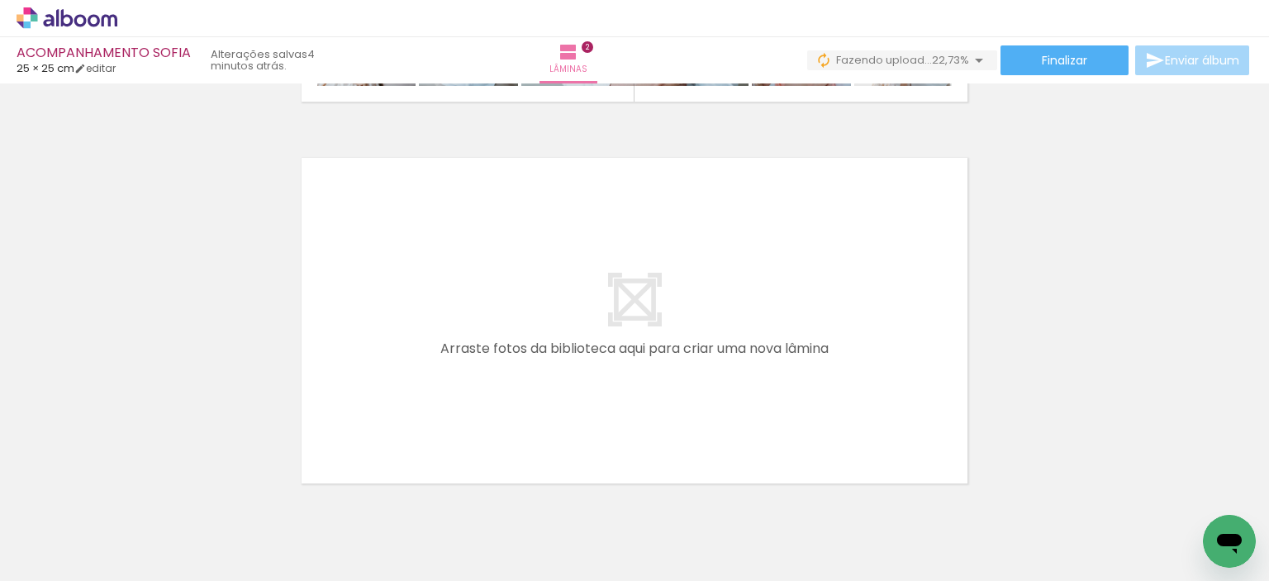
scroll to position [767, 0]
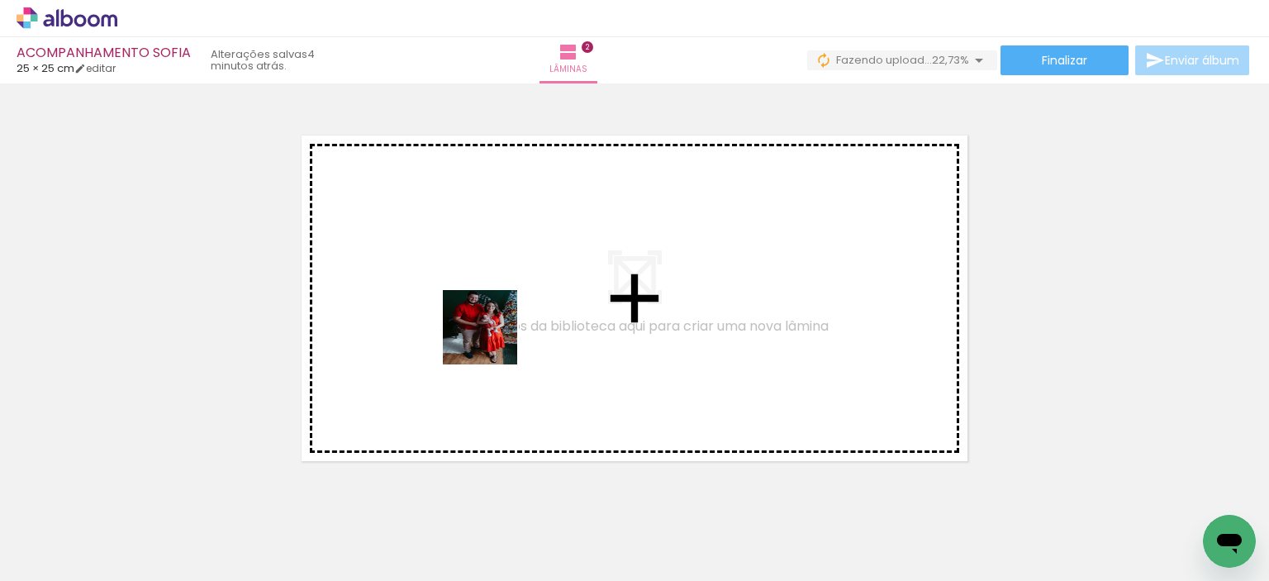
drag, startPoint x: 178, startPoint y: 533, endPoint x: 507, endPoint y: 336, distance: 383.2
click at [507, 336] on quentale-workspace at bounding box center [634, 290] width 1269 height 581
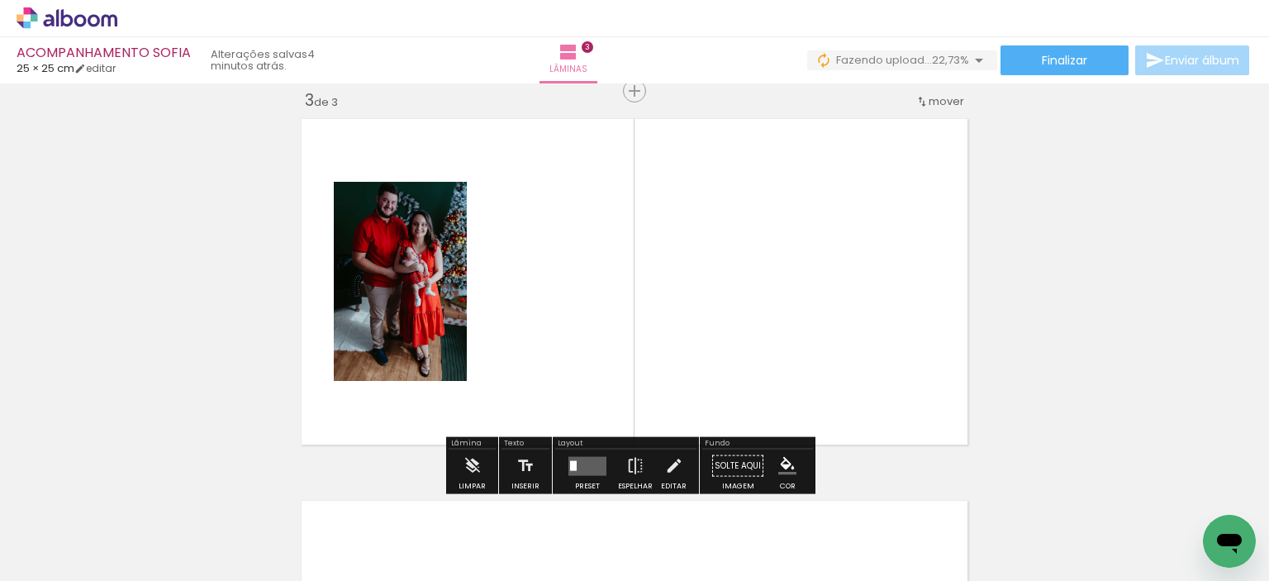
scroll to position [784, 0]
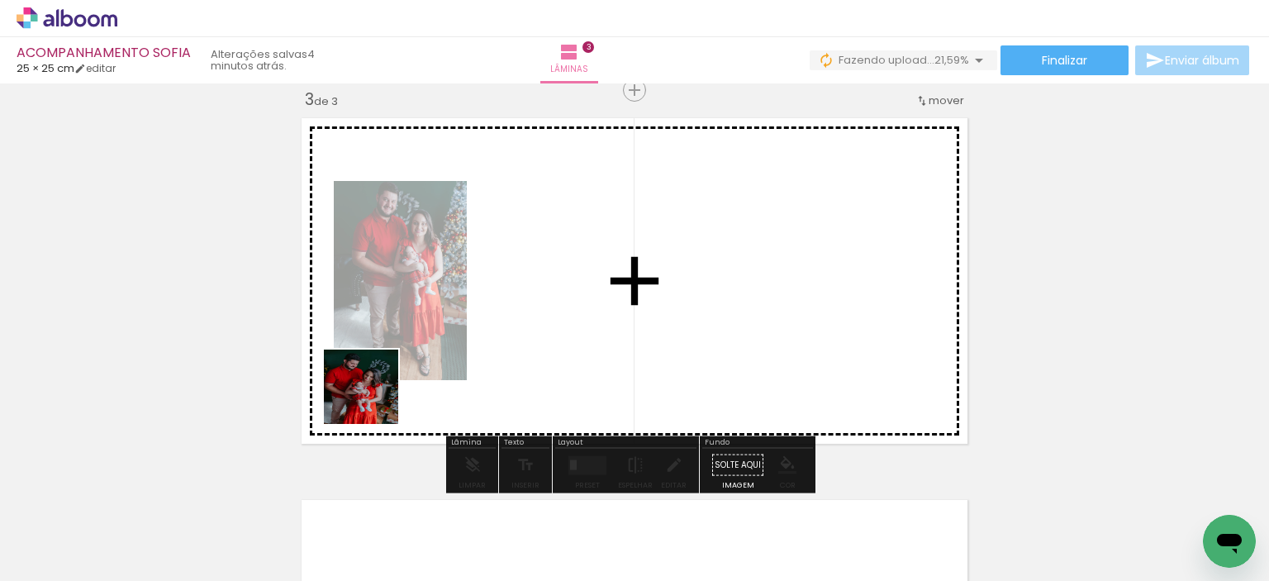
drag, startPoint x: 175, startPoint y: 528, endPoint x: 374, endPoint y: 397, distance: 238.1
click at [374, 397] on quentale-workspace at bounding box center [634, 290] width 1269 height 581
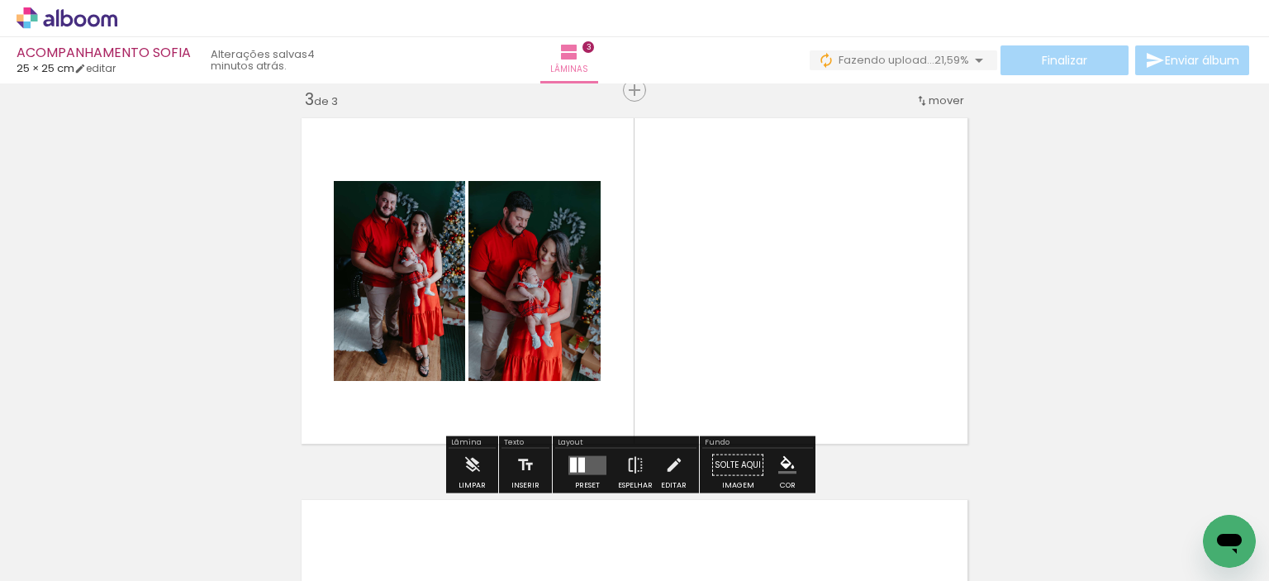
drag, startPoint x: 177, startPoint y: 545, endPoint x: 387, endPoint y: 363, distance: 277.7
click at [387, 363] on quentale-workspace at bounding box center [634, 290] width 1269 height 581
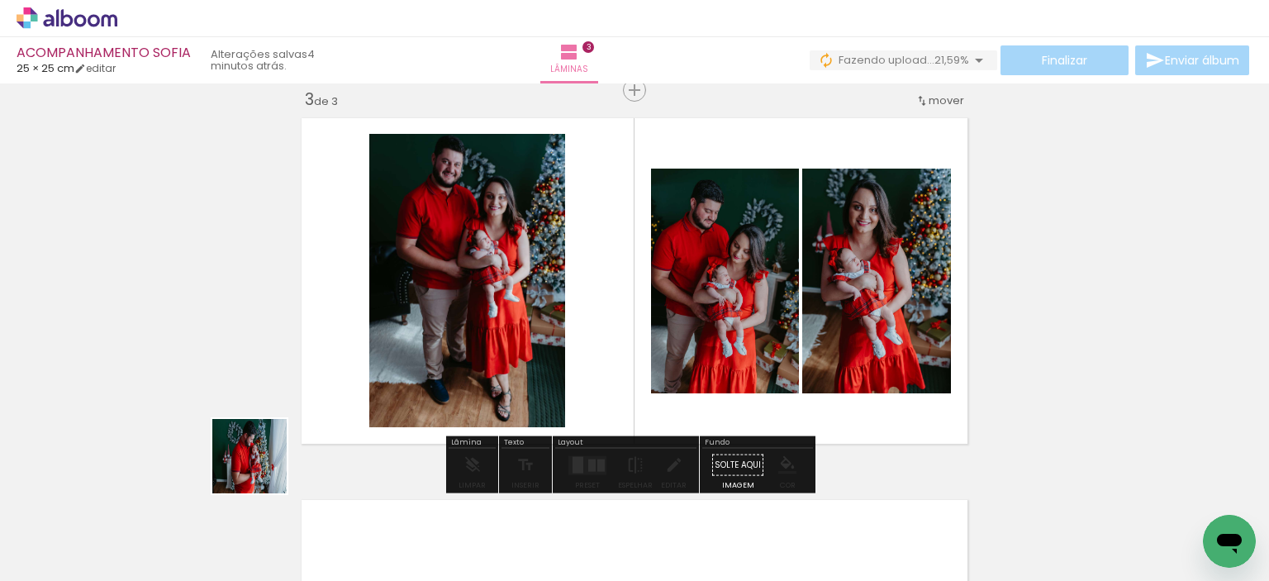
drag, startPoint x: 197, startPoint y: 520, endPoint x: 361, endPoint y: 396, distance: 205.9
click at [361, 396] on quentale-workspace at bounding box center [634, 290] width 1269 height 581
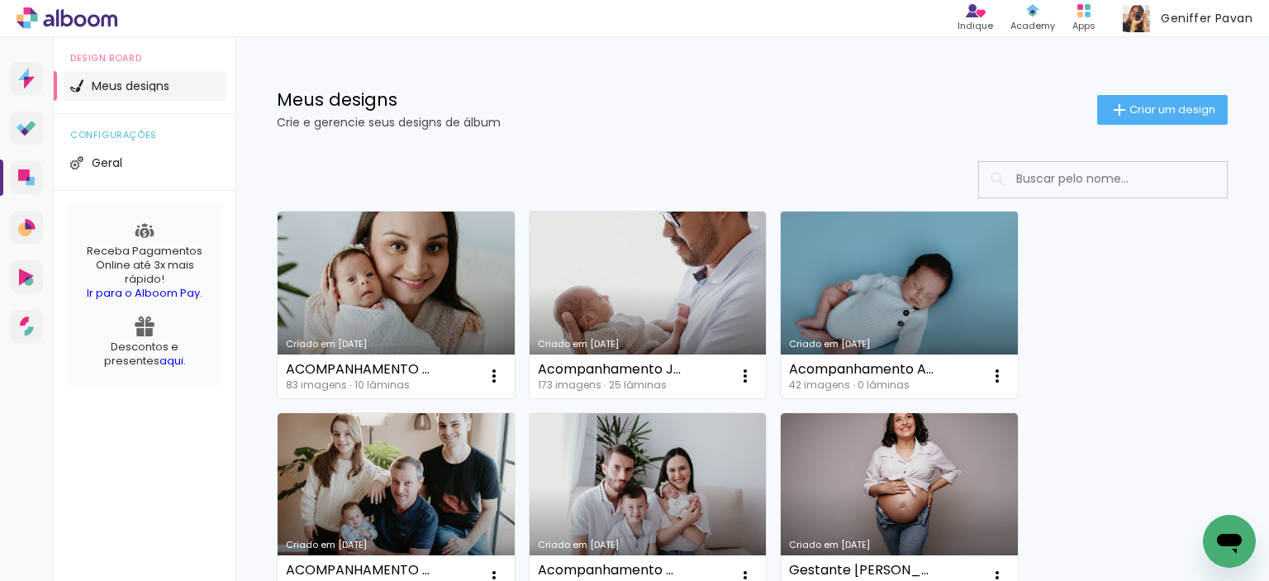
click at [882, 288] on link "Criado em [DATE]" at bounding box center [899, 305] width 237 height 187
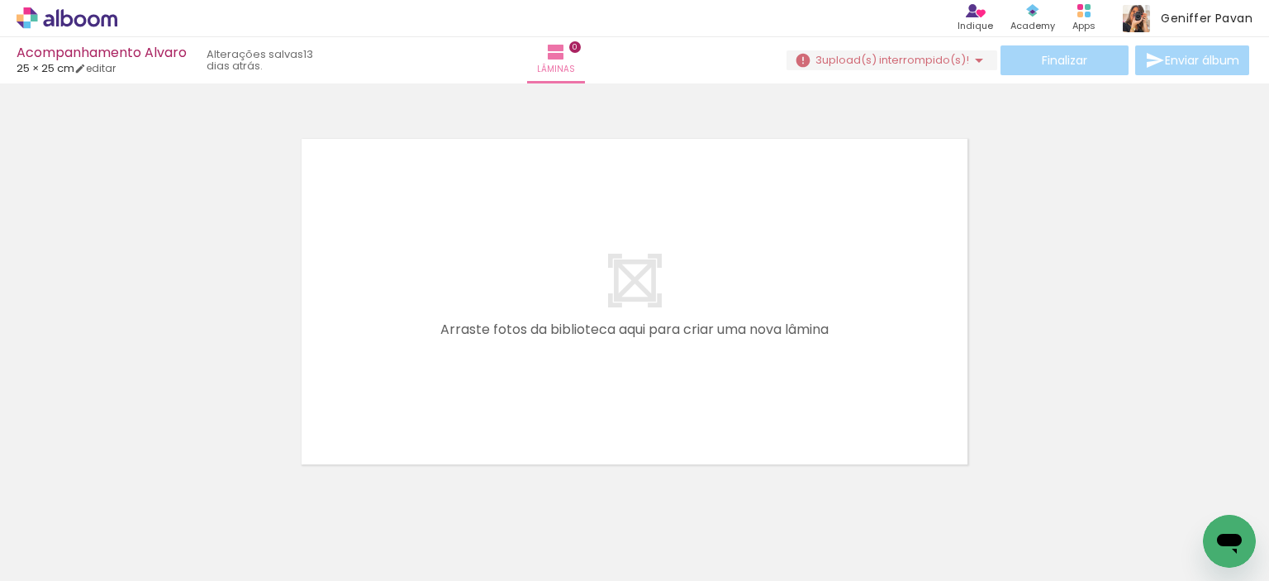
click at [878, 289] on quentale-layouter at bounding box center [634, 301] width 681 height 340
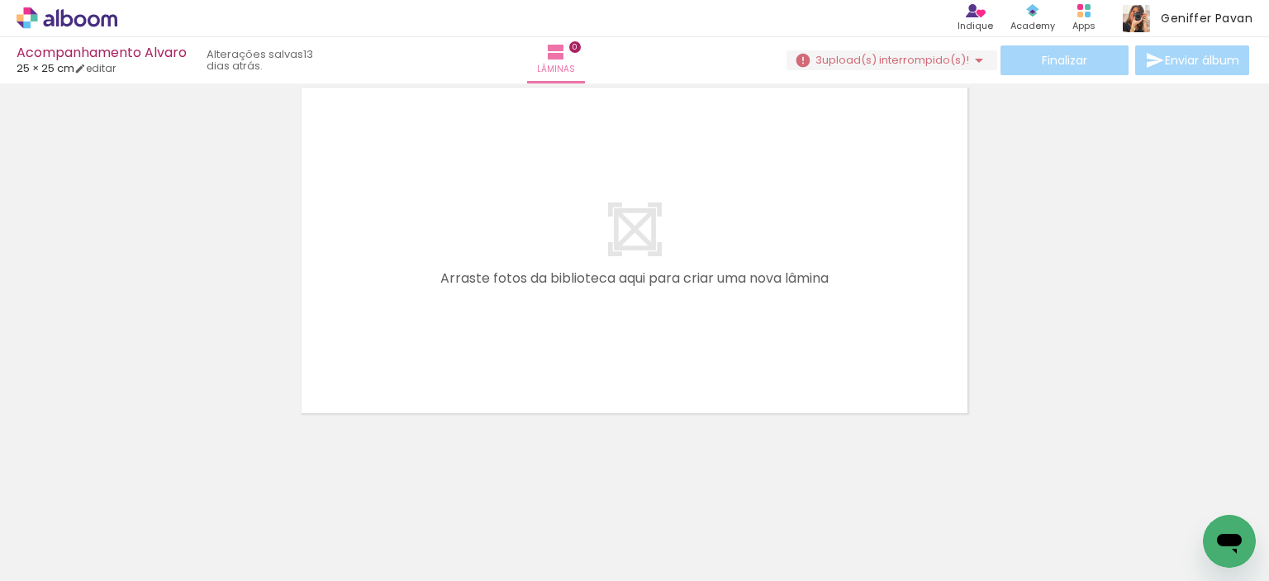
scroll to position [0, 2758]
click at [1169, 489] on iron-icon at bounding box center [1166, 491] width 17 height 17
click at [1168, 488] on iron-icon at bounding box center [1166, 491] width 17 height 17
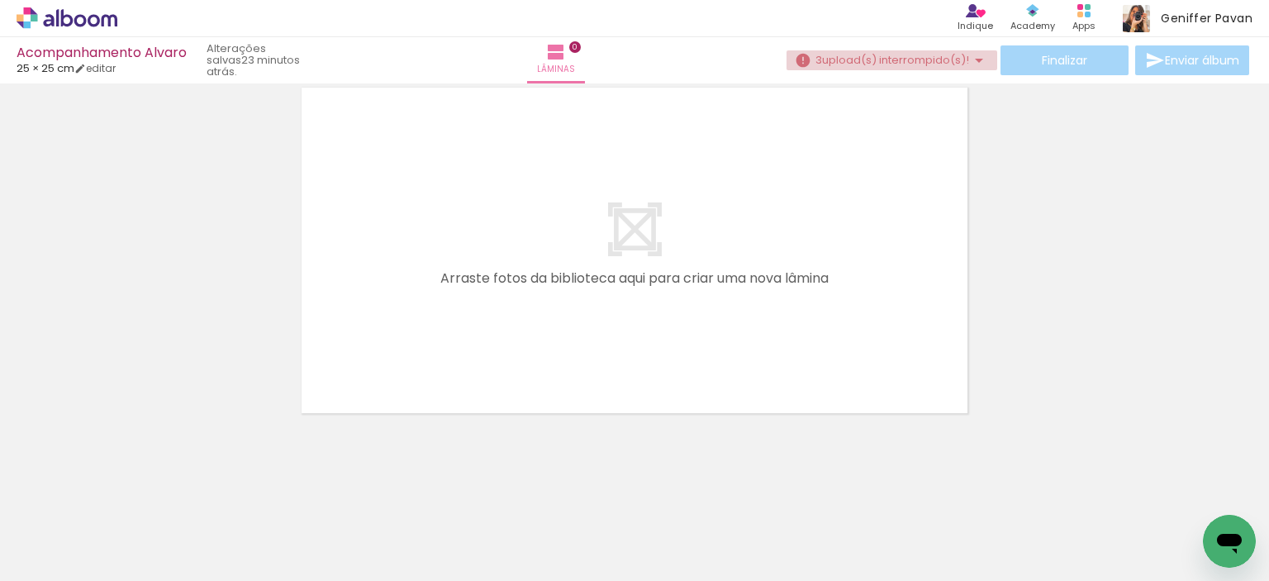
click at [901, 55] on span "upload(s) interrompido(s)!" at bounding box center [895, 60] width 147 height 16
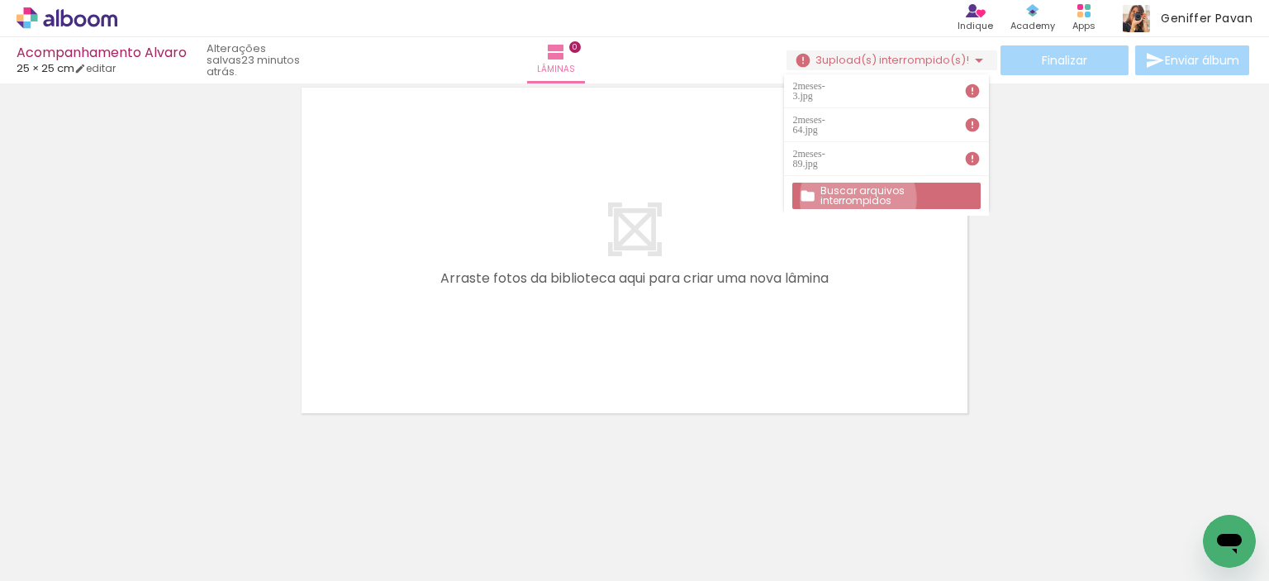
click at [0, 0] on slot "Buscar arquivos interrompidos" at bounding box center [0, 0] width 0 height 0
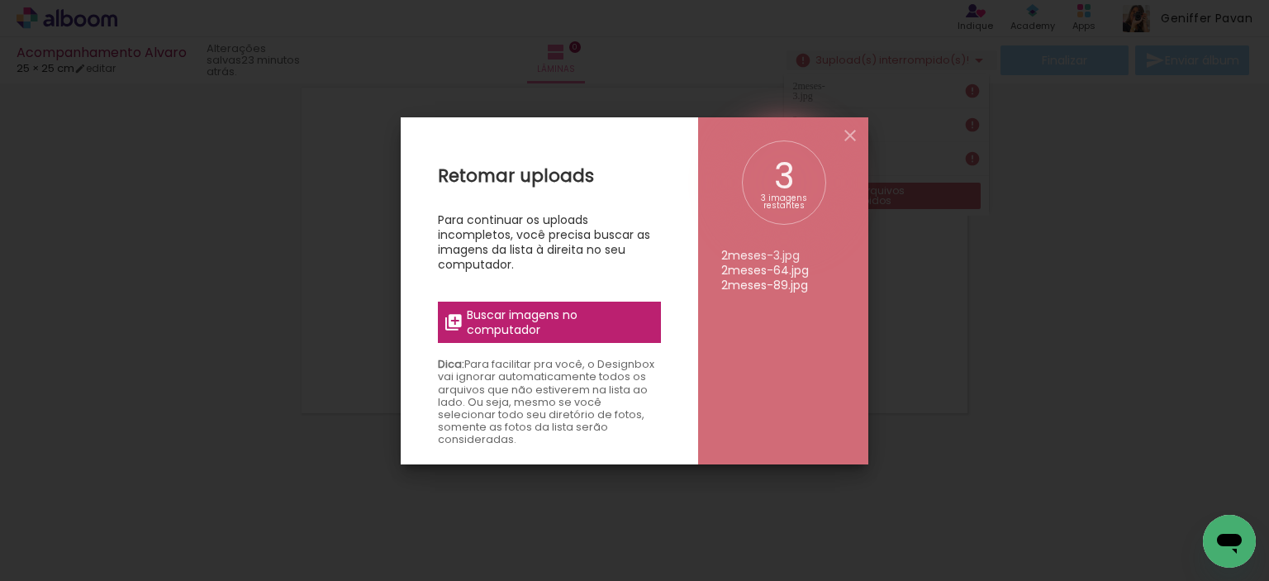
click at [506, 312] on span "Buscar imagens no computador" at bounding box center [559, 322] width 184 height 30
click at [0, 0] on input "file" at bounding box center [0, 0] width 0 height 0
click at [851, 128] on iron-icon at bounding box center [850, 136] width 20 height 20
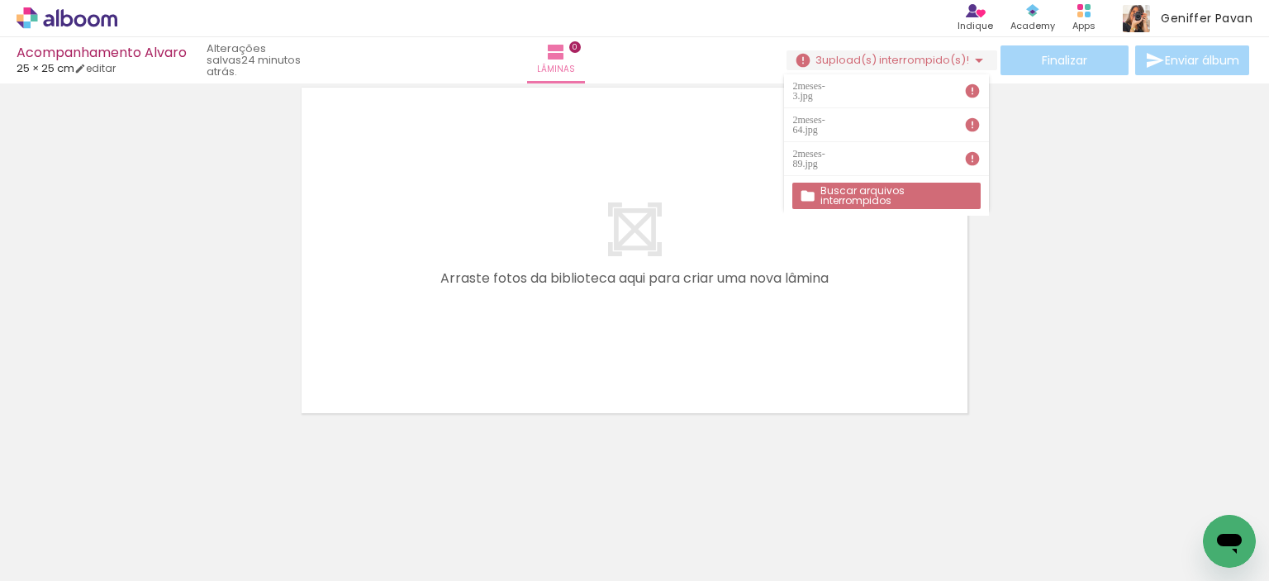
click at [1201, 136] on div at bounding box center [634, 229] width 1269 height 383
click at [969, 54] on iron-icon at bounding box center [979, 60] width 20 height 20
click at [0, 0] on slot "Buscar arquivos interrompidos" at bounding box center [0, 0] width 0 height 0
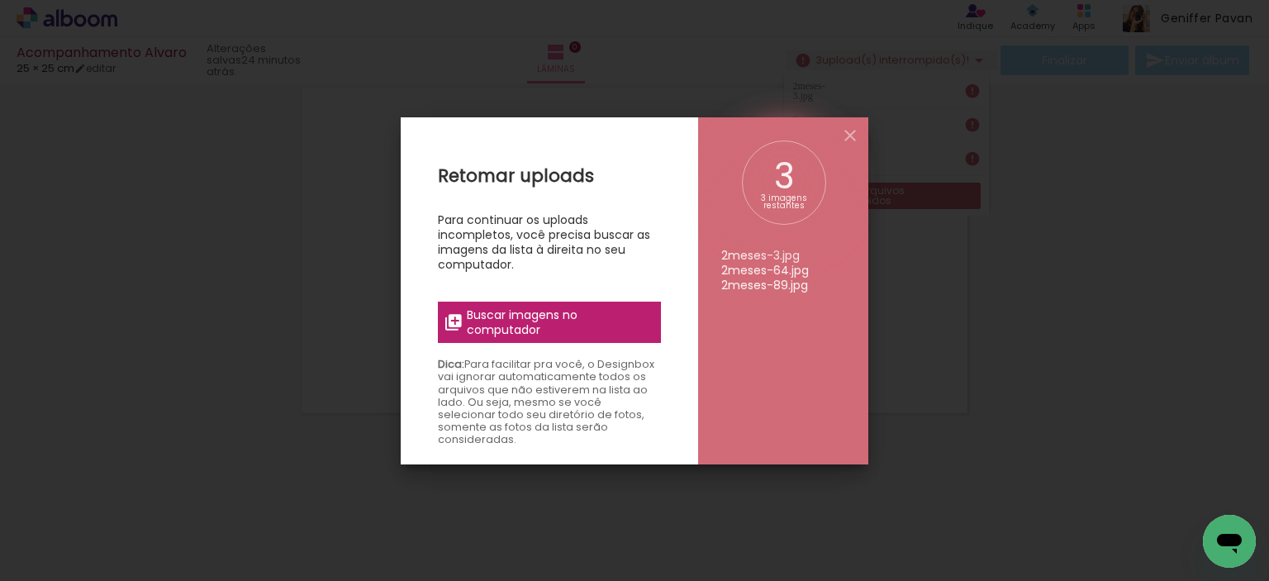
click at [534, 321] on span "Buscar imagens no computador" at bounding box center [559, 322] width 184 height 30
click at [0, 0] on input "file" at bounding box center [0, 0] width 0 height 0
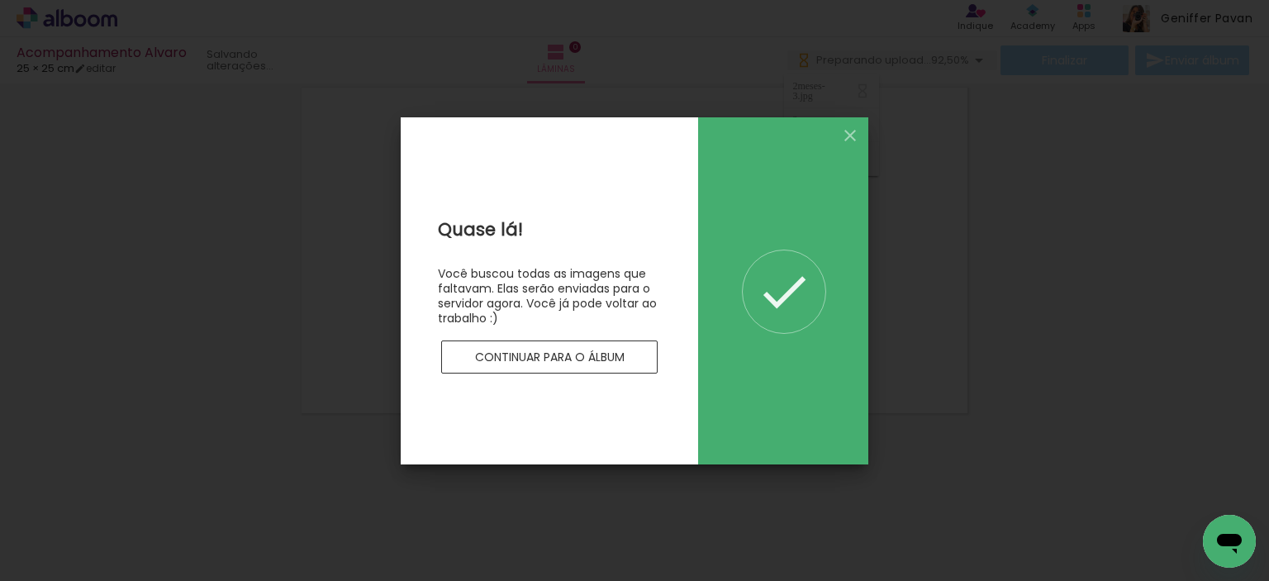
click at [582, 366] on paper-button "Continuar para o álbum" at bounding box center [549, 356] width 217 height 33
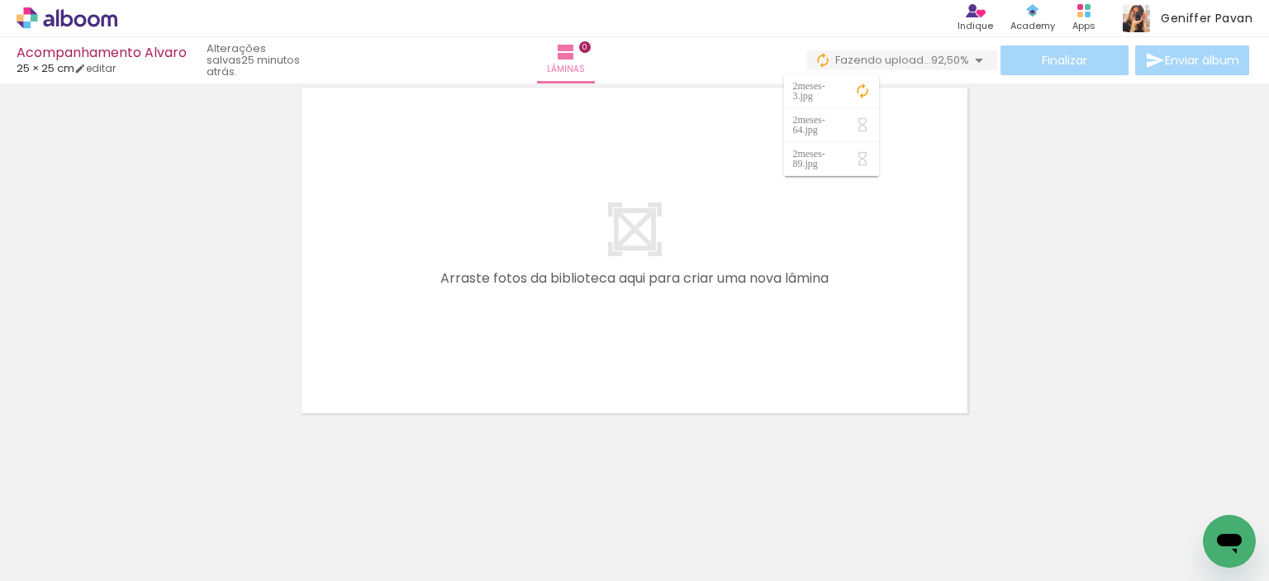
scroll to position [0, 2573]
click at [62, 555] on span "Adicionar Fotos" at bounding box center [59, 559] width 50 height 18
click at [0, 0] on input "file" at bounding box center [0, 0] width 0 height 0
click at [56, 553] on span "Adicionar Fotos" at bounding box center [59, 559] width 50 height 18
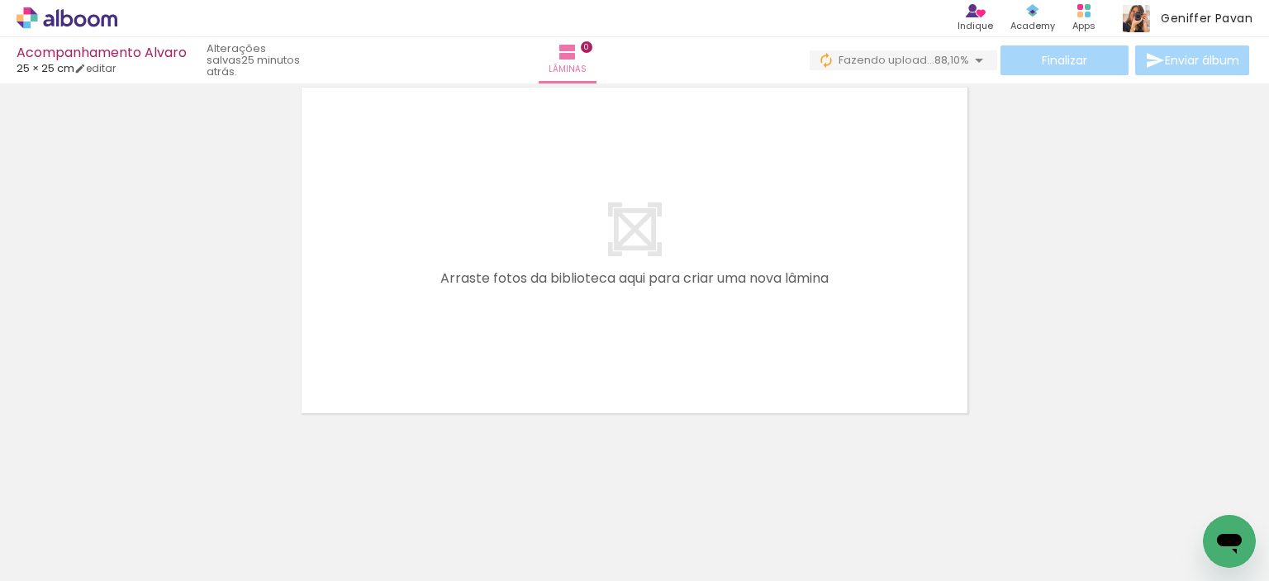
click at [0, 0] on input "file" at bounding box center [0, 0] width 0 height 0
click at [46, 558] on span "Adicionar Fotos" at bounding box center [59, 559] width 50 height 18
click at [0, 0] on input "file" at bounding box center [0, 0] width 0 height 0
click at [65, 559] on span "Adicionar Fotos" at bounding box center [59, 559] width 50 height 18
click at [0, 0] on input "file" at bounding box center [0, 0] width 0 height 0
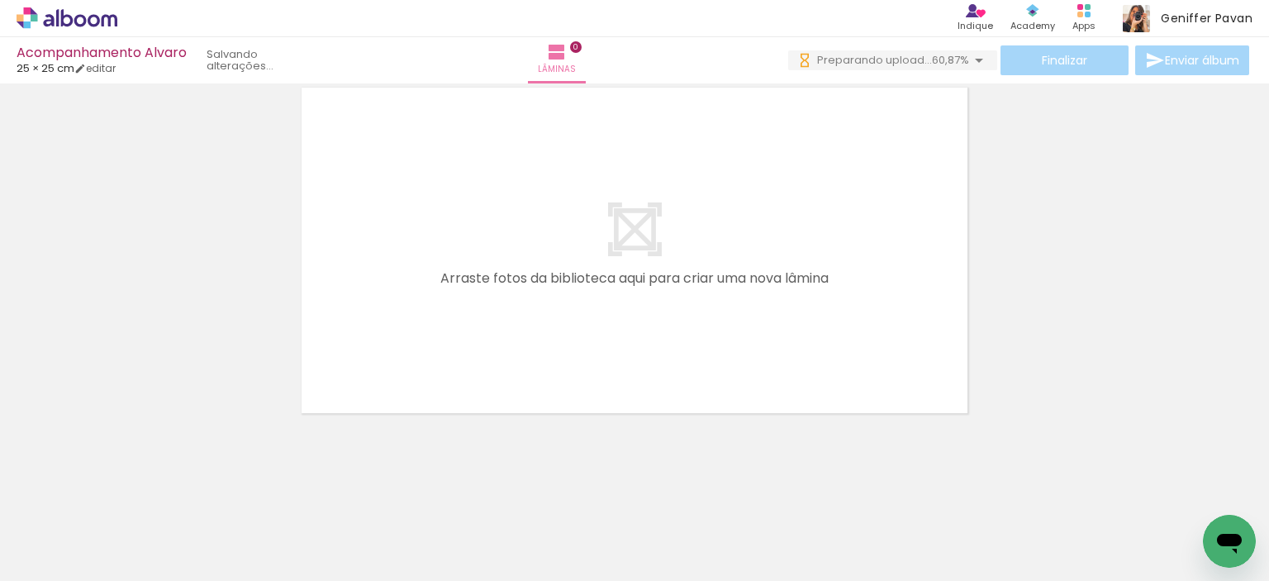
click at [64, 558] on span "Adicionar Fotos" at bounding box center [59, 559] width 50 height 18
click at [0, 0] on input "file" at bounding box center [0, 0] width 0 height 0
click at [50, 555] on span "Adicionar Fotos" at bounding box center [59, 559] width 50 height 18
click at [0, 0] on input "file" at bounding box center [0, 0] width 0 height 0
drag, startPoint x: 67, startPoint y: 544, endPoint x: 62, endPoint y: 561, distance: 18.0
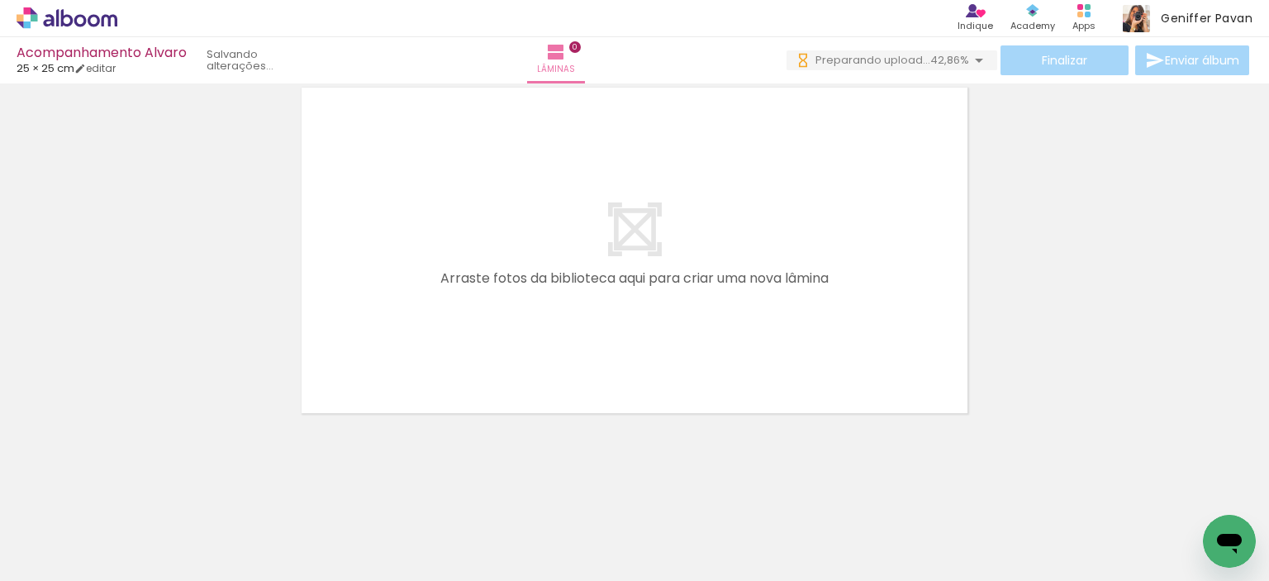
click at [62, 561] on div "Biblioteca 124 fotos Todas as fotos Não utilizadas Adicionar Fotos" at bounding box center [51, 529] width 102 height 82
click at [62, 561] on span "Adicionar Fotos" at bounding box center [59, 559] width 50 height 18
click at [0, 0] on input "file" at bounding box center [0, 0] width 0 height 0
click at [55, 561] on span "Adicionar Fotos" at bounding box center [59, 559] width 50 height 18
click at [0, 0] on input "file" at bounding box center [0, 0] width 0 height 0
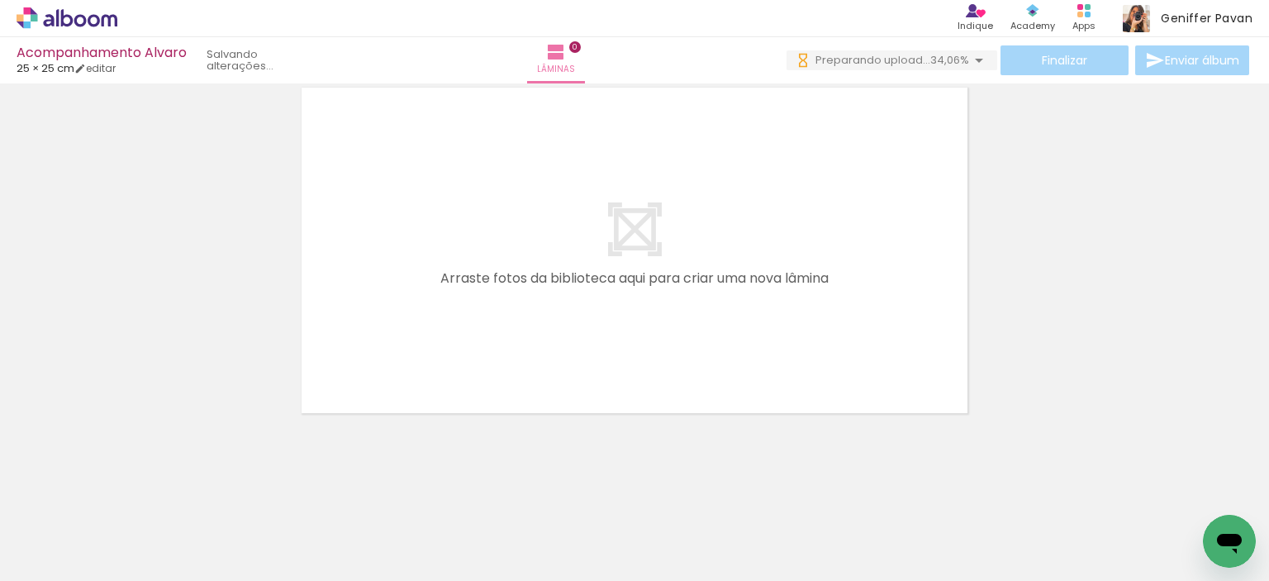
click at [63, 564] on span "Adicionar Fotos" at bounding box center [59, 559] width 50 height 18
click at [0, 0] on input "file" at bounding box center [0, 0] width 0 height 0
click at [52, 561] on span "Adicionar Fotos" at bounding box center [59, 559] width 50 height 18
click at [0, 0] on input "file" at bounding box center [0, 0] width 0 height 0
click at [71, 556] on span "Adicionar Fotos" at bounding box center [59, 559] width 50 height 18
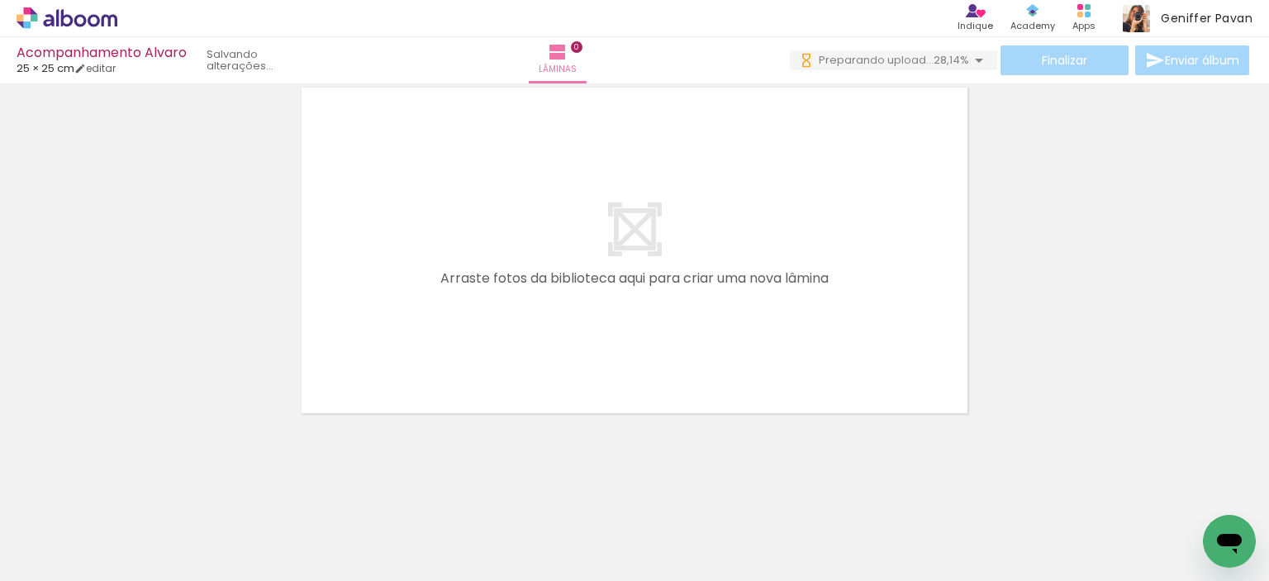
click at [0, 0] on input "file" at bounding box center [0, 0] width 0 height 0
